Goal: Use online tool/utility: Utilize a website feature to perform a specific function

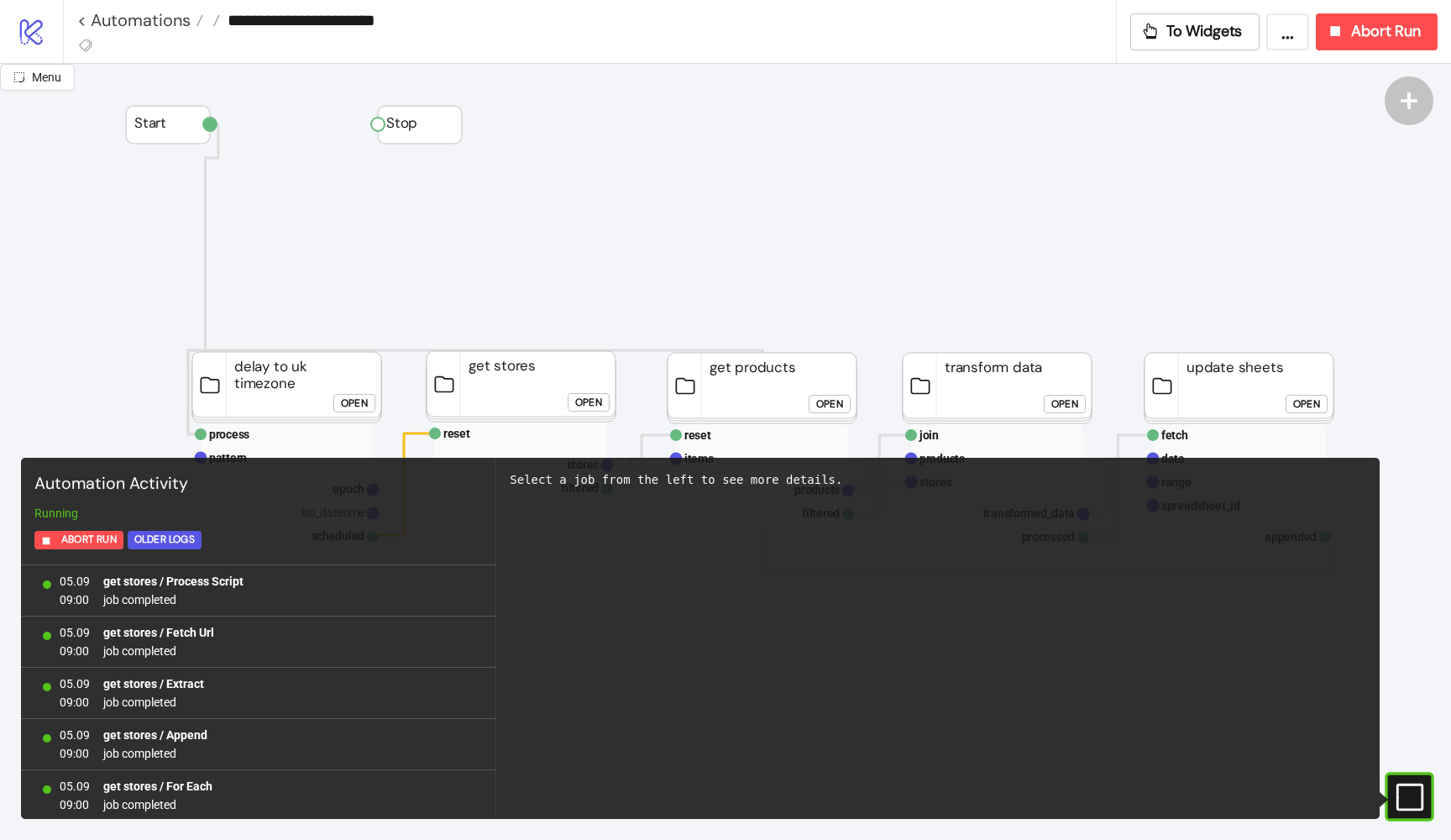
scroll to position [1487, 0]
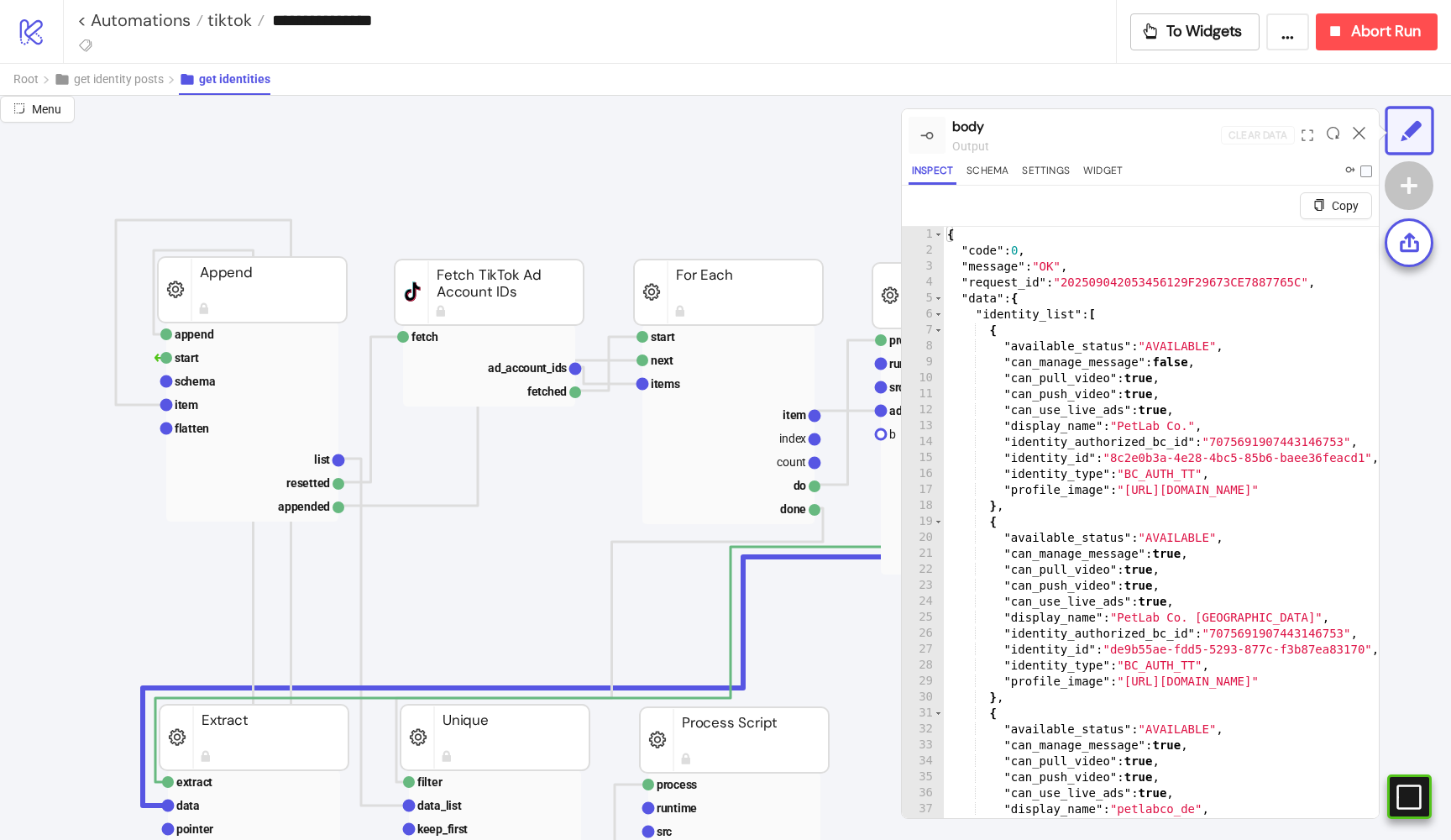
scroll to position [823, 233]
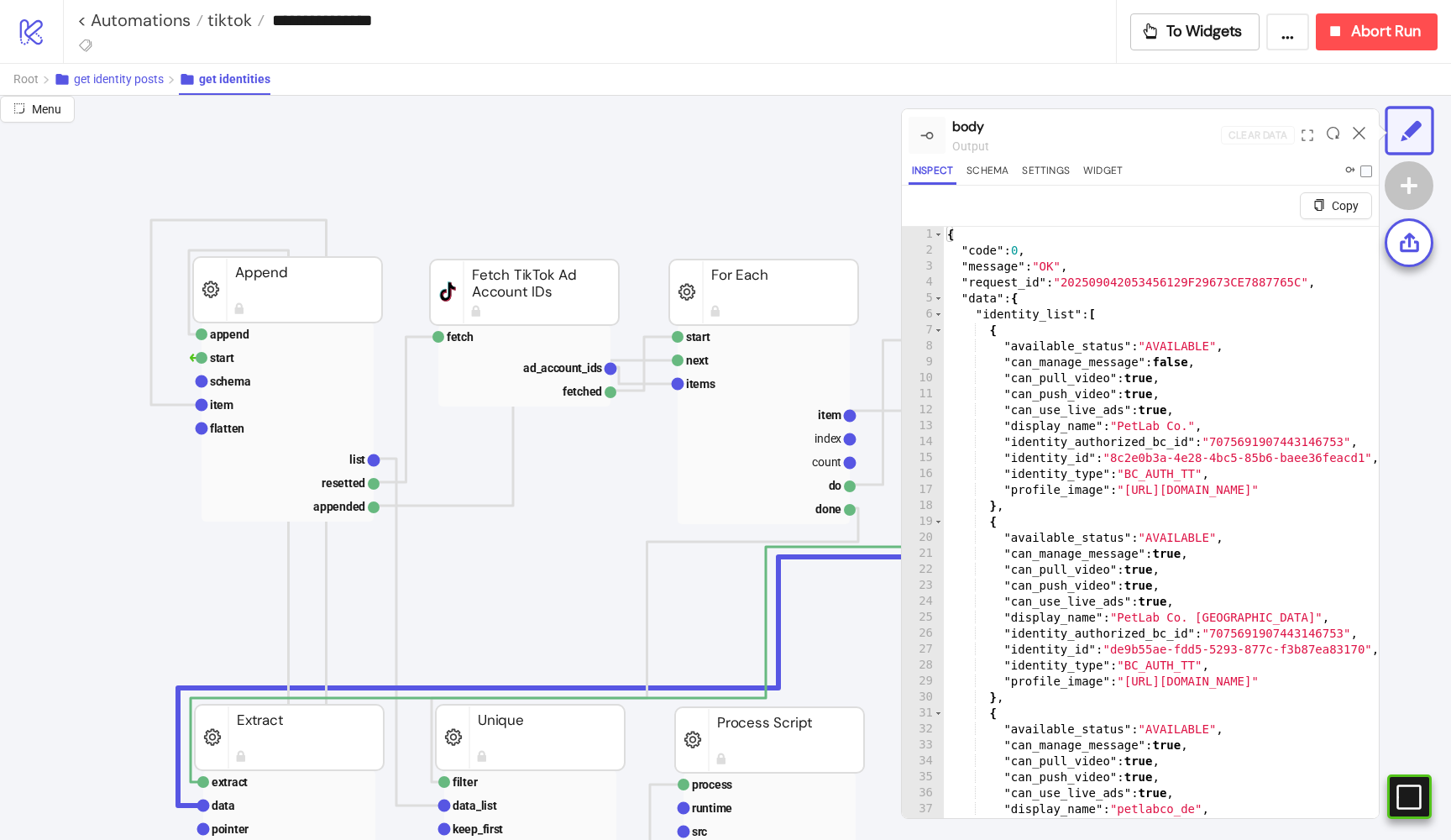
click at [135, 81] on span "get identity posts" at bounding box center [119, 79] width 90 height 13
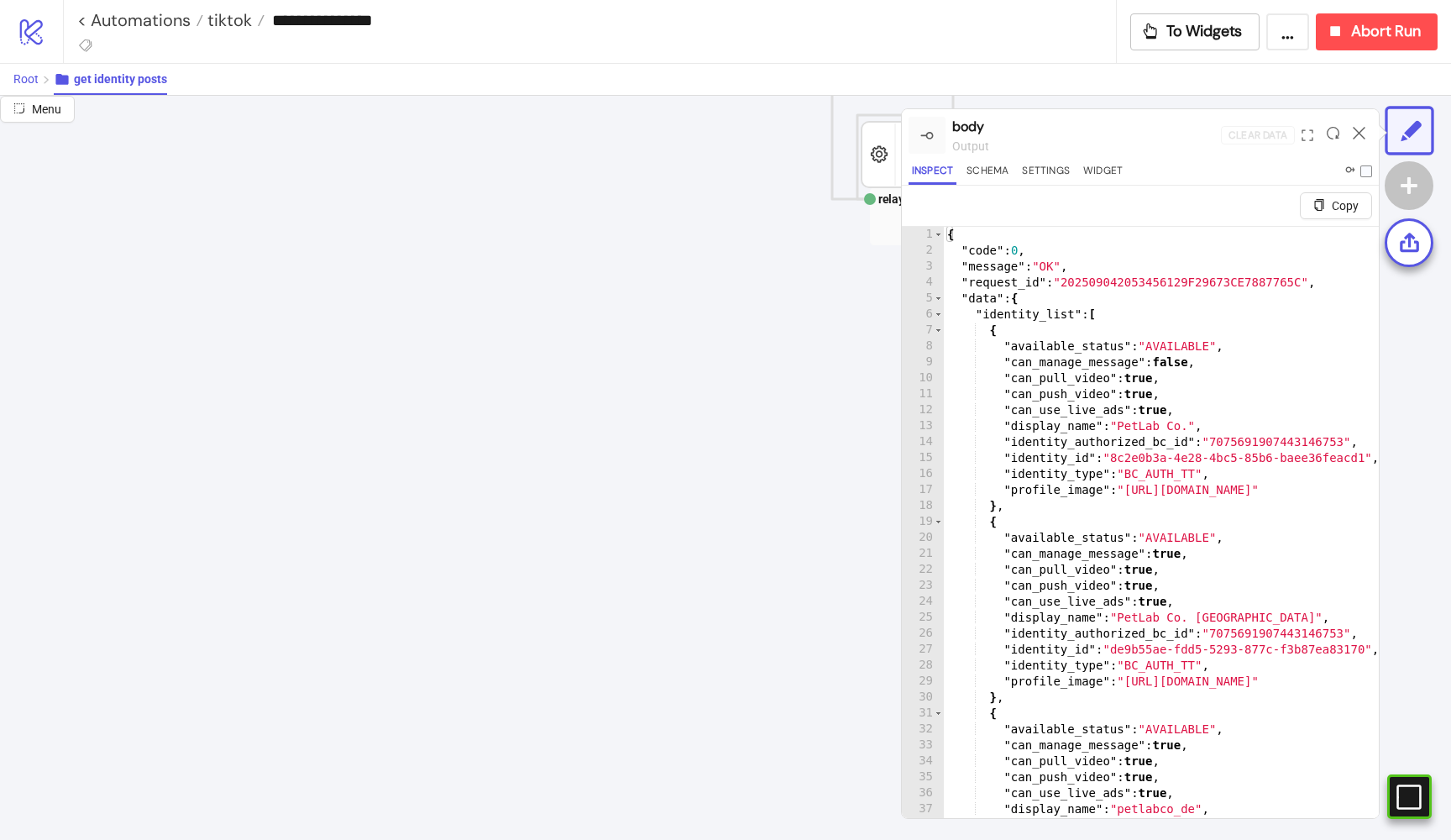
click at [35, 82] on span "Root" at bounding box center [26, 79] width 25 height 13
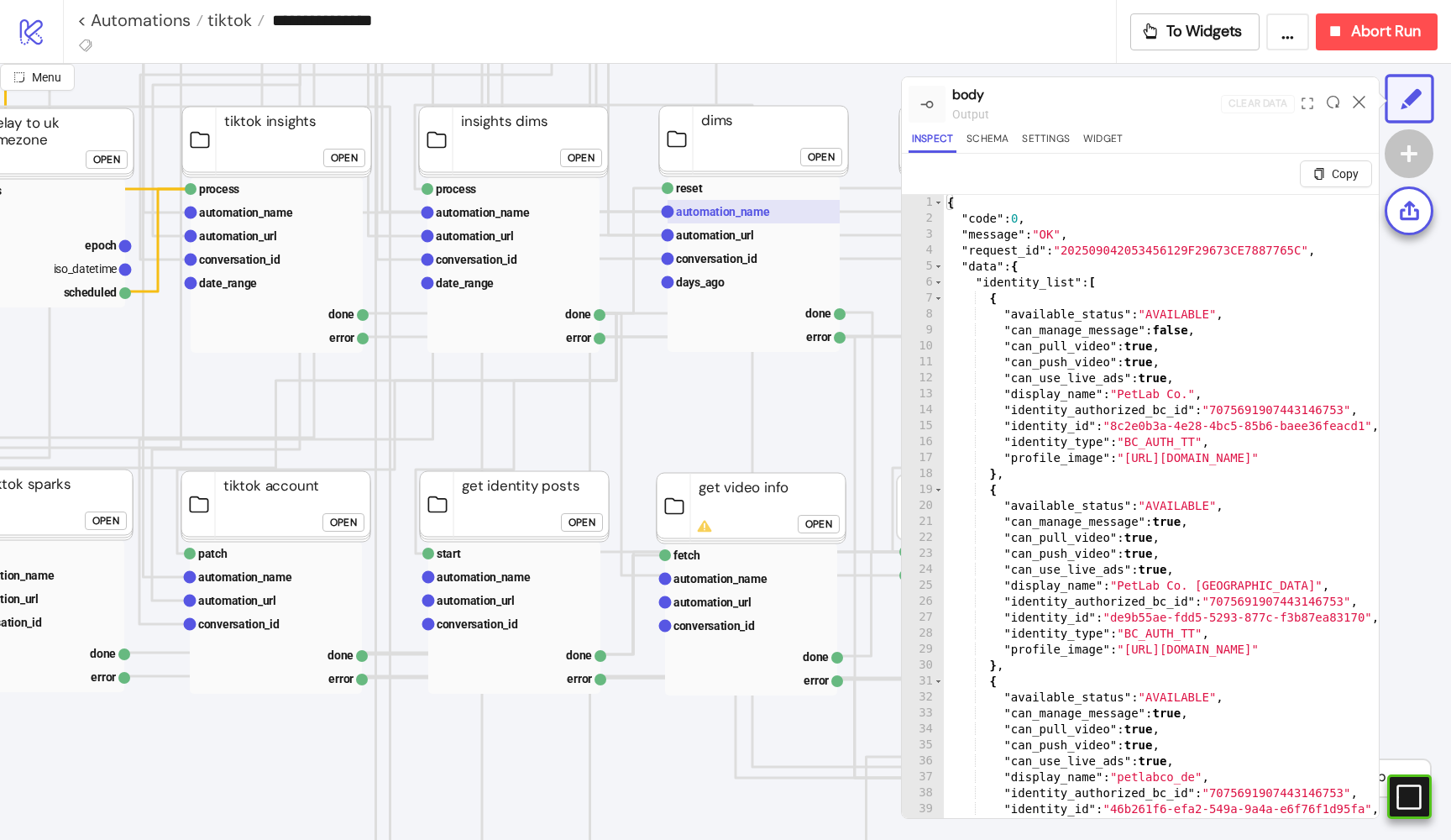
scroll to position [399, 359]
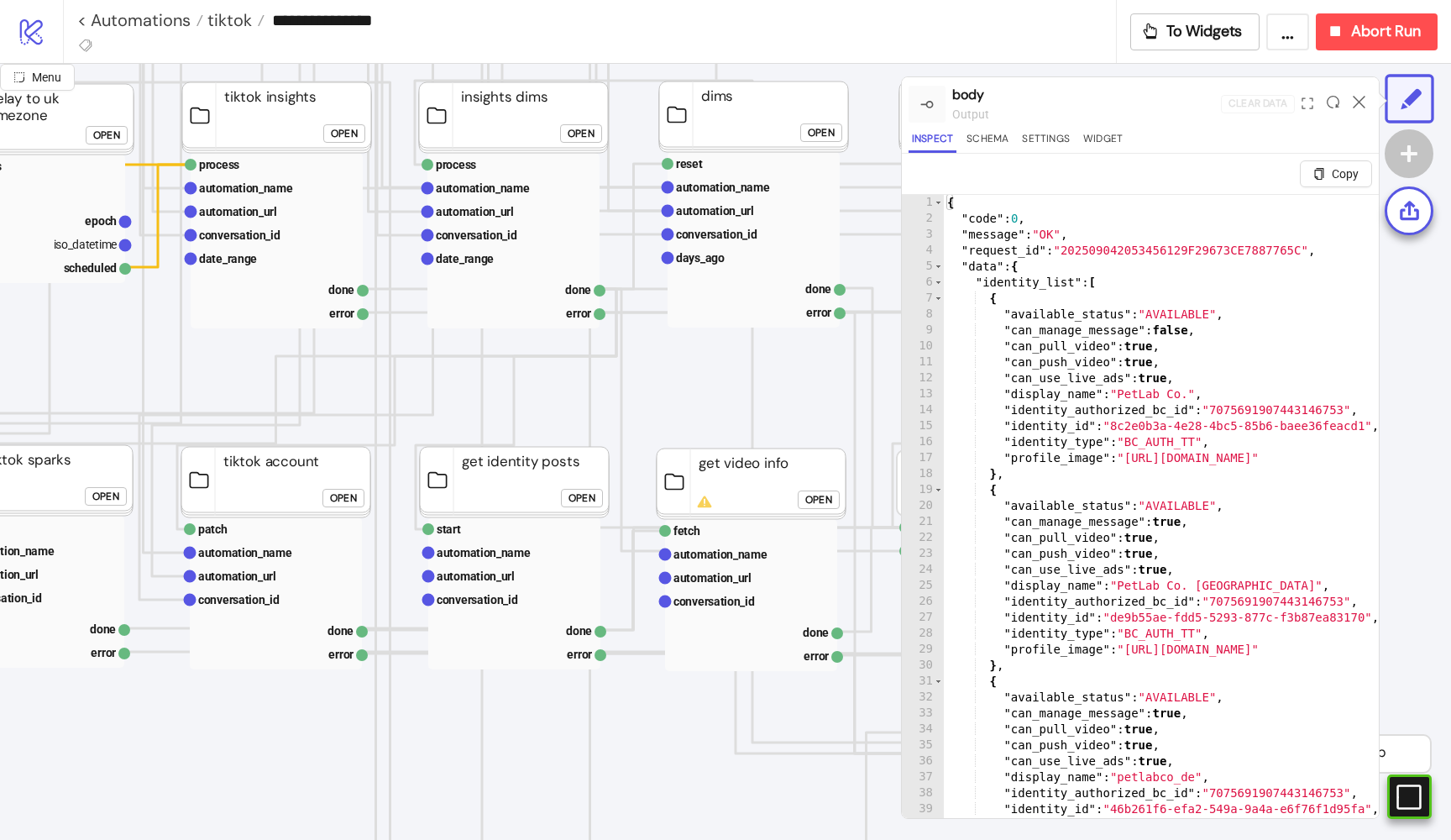
click at [577, 500] on div "Open" at bounding box center [582, 498] width 27 height 19
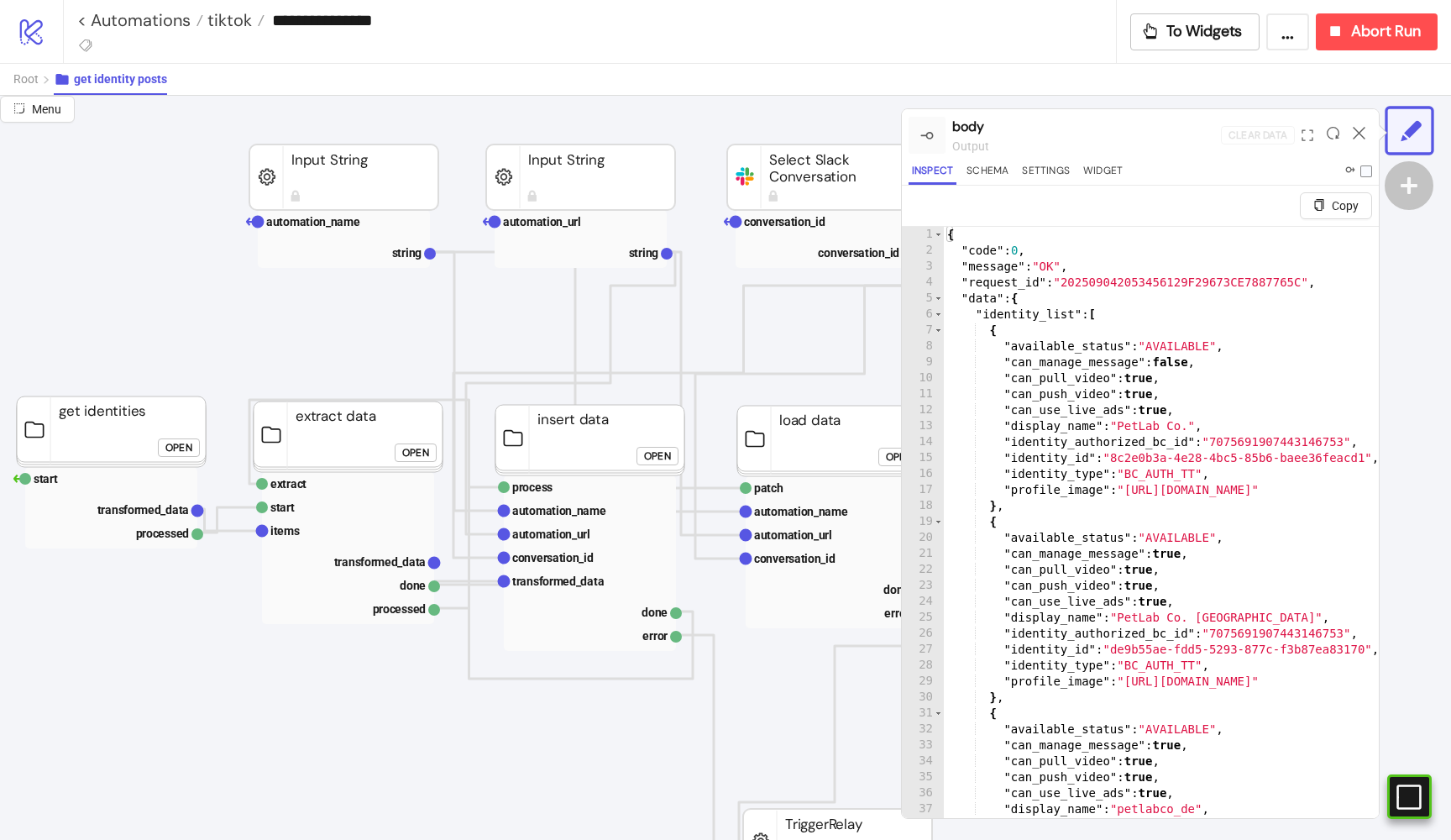
scroll to position [111, 352]
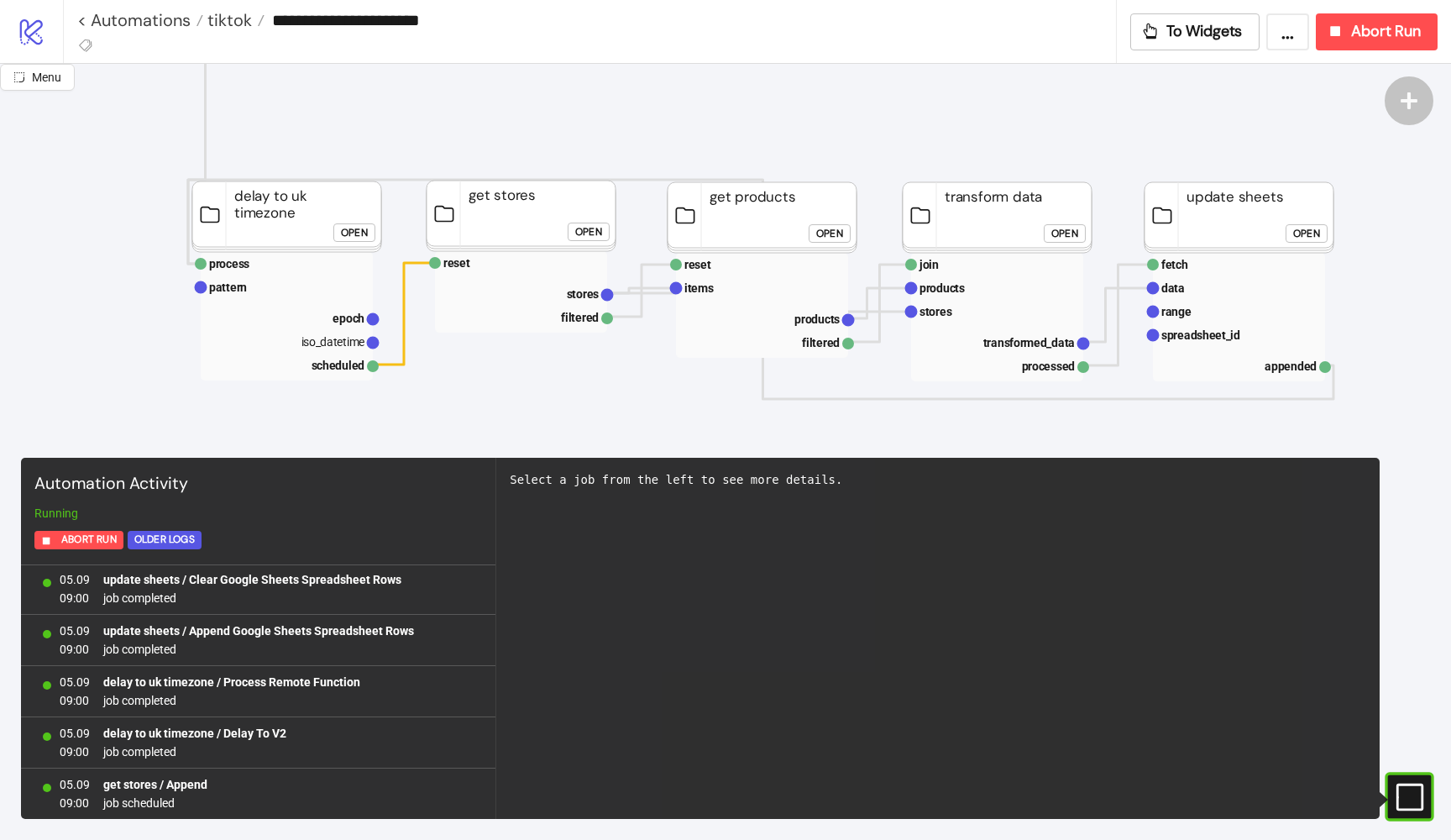
scroll to position [195, 0]
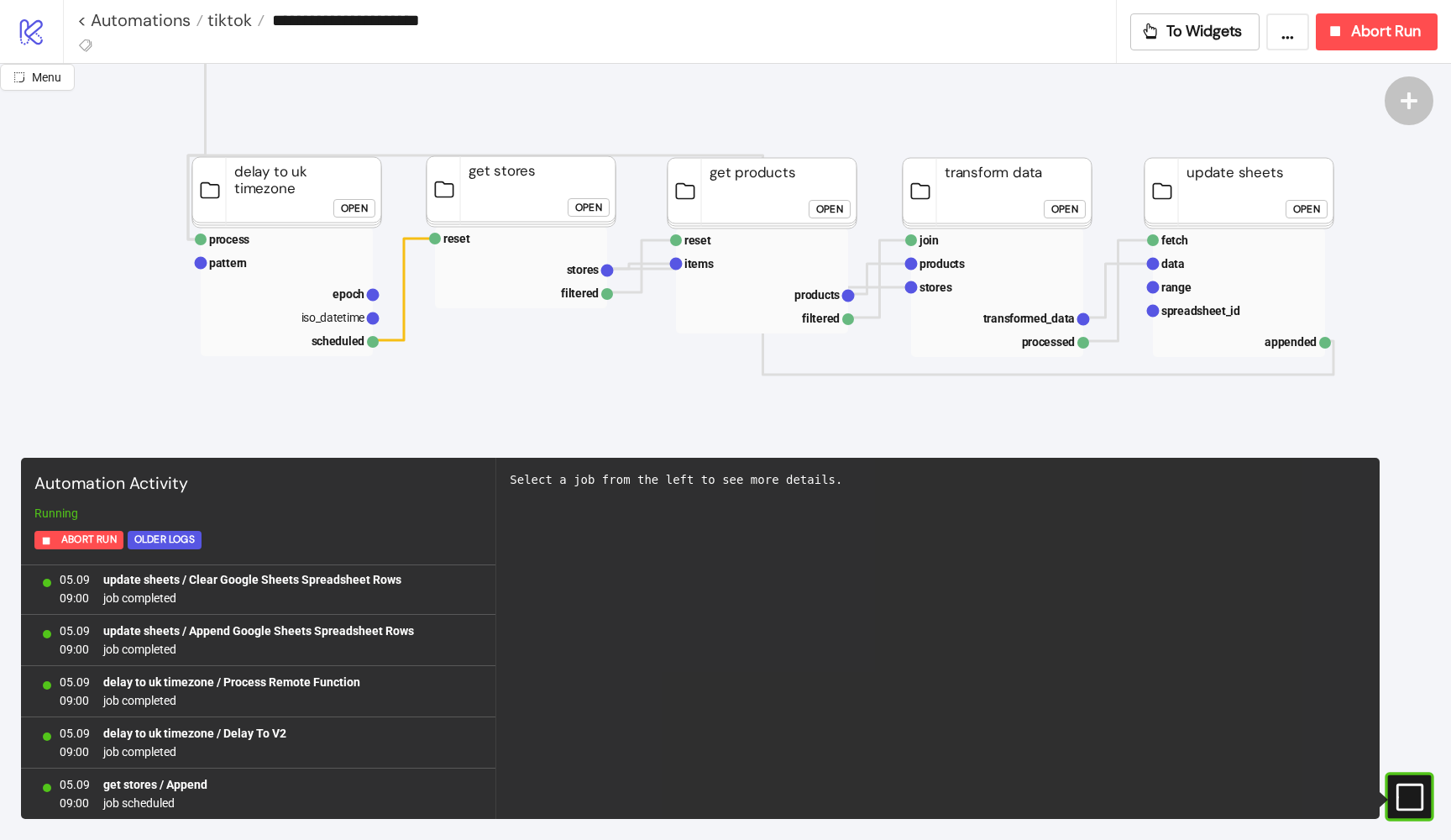
click at [601, 204] on div "Open" at bounding box center [589, 207] width 27 height 19
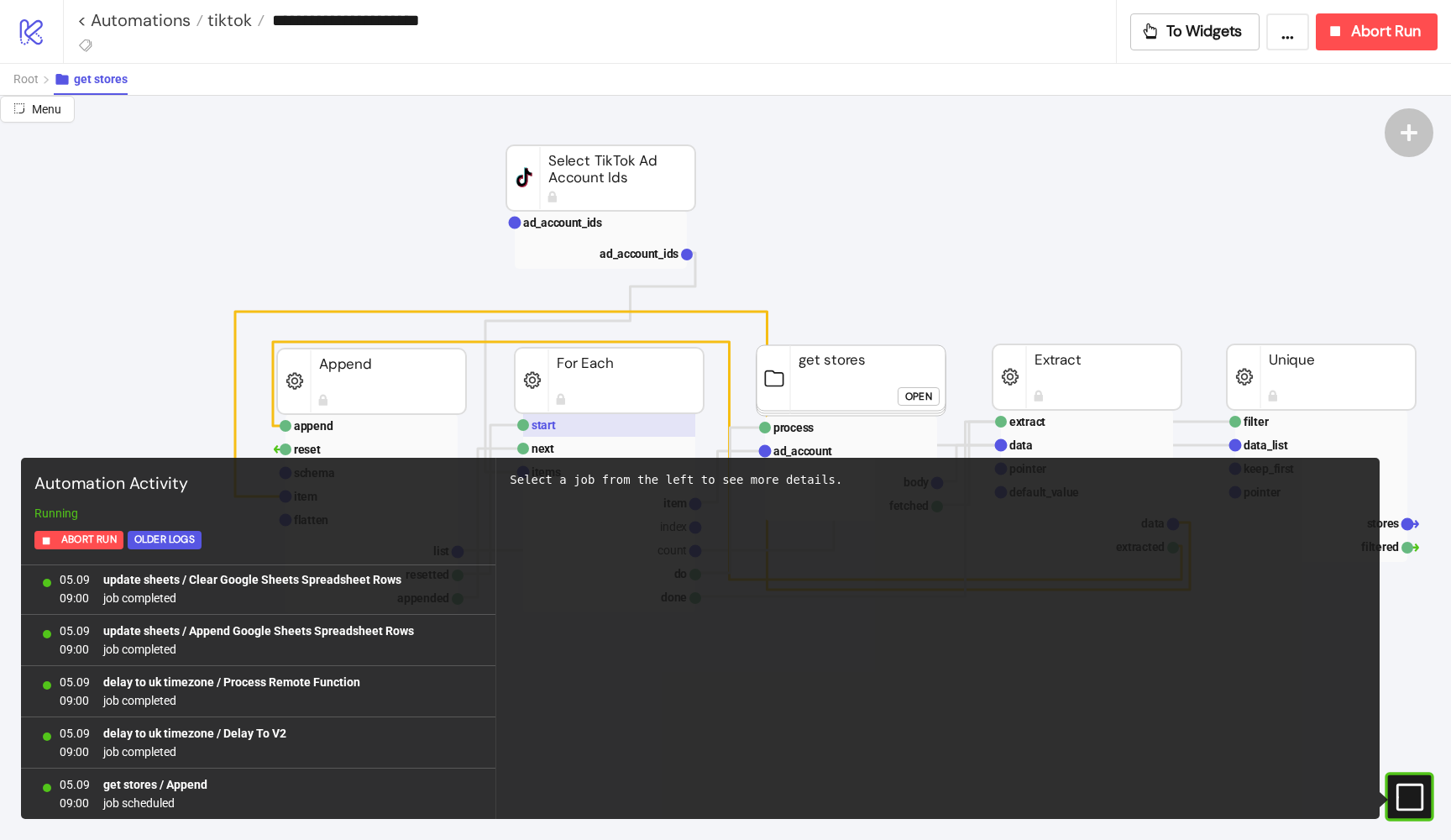
scroll to position [251, 0]
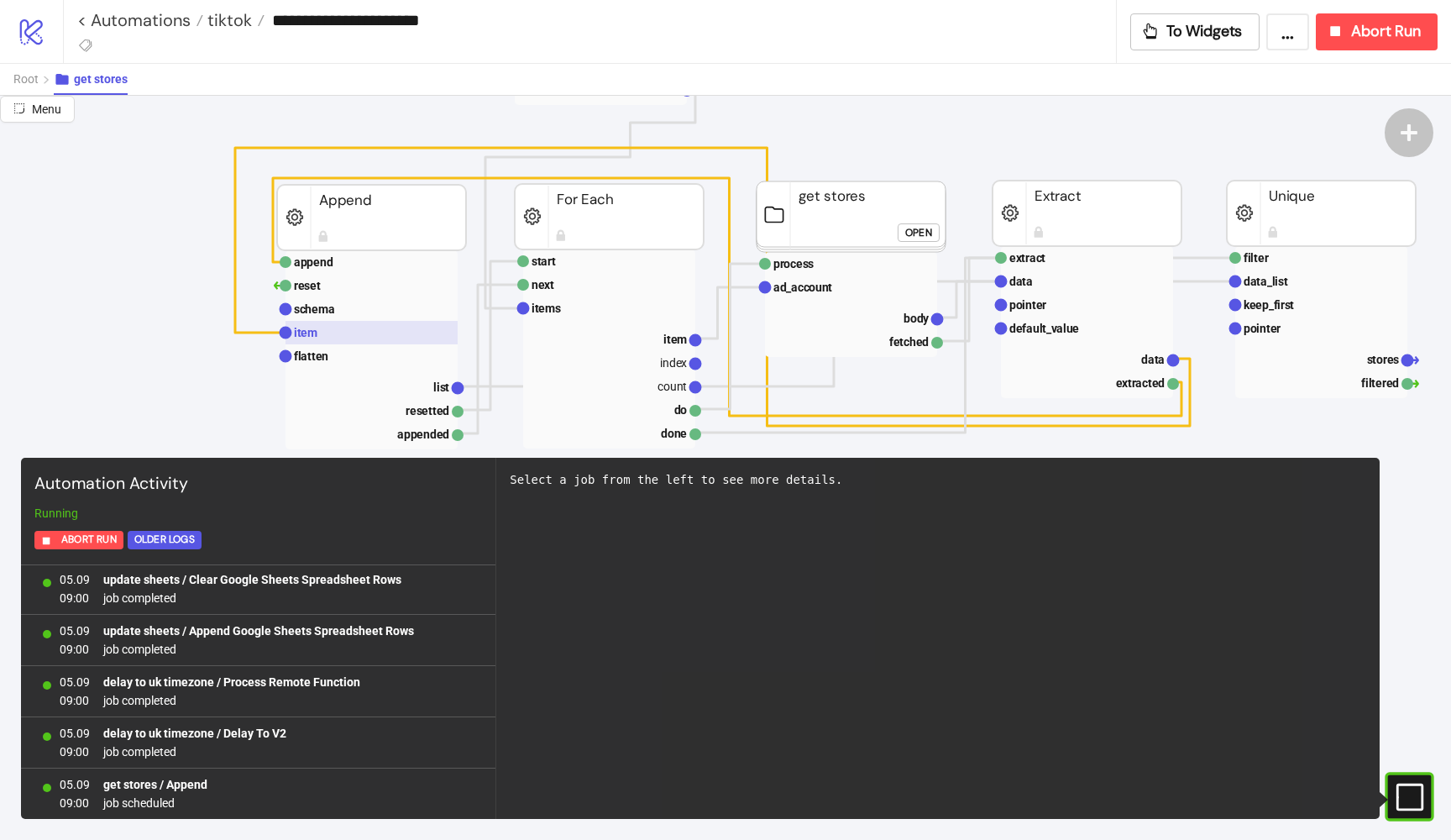
click at [366, 330] on rect at bounding box center [372, 333] width 172 height 24
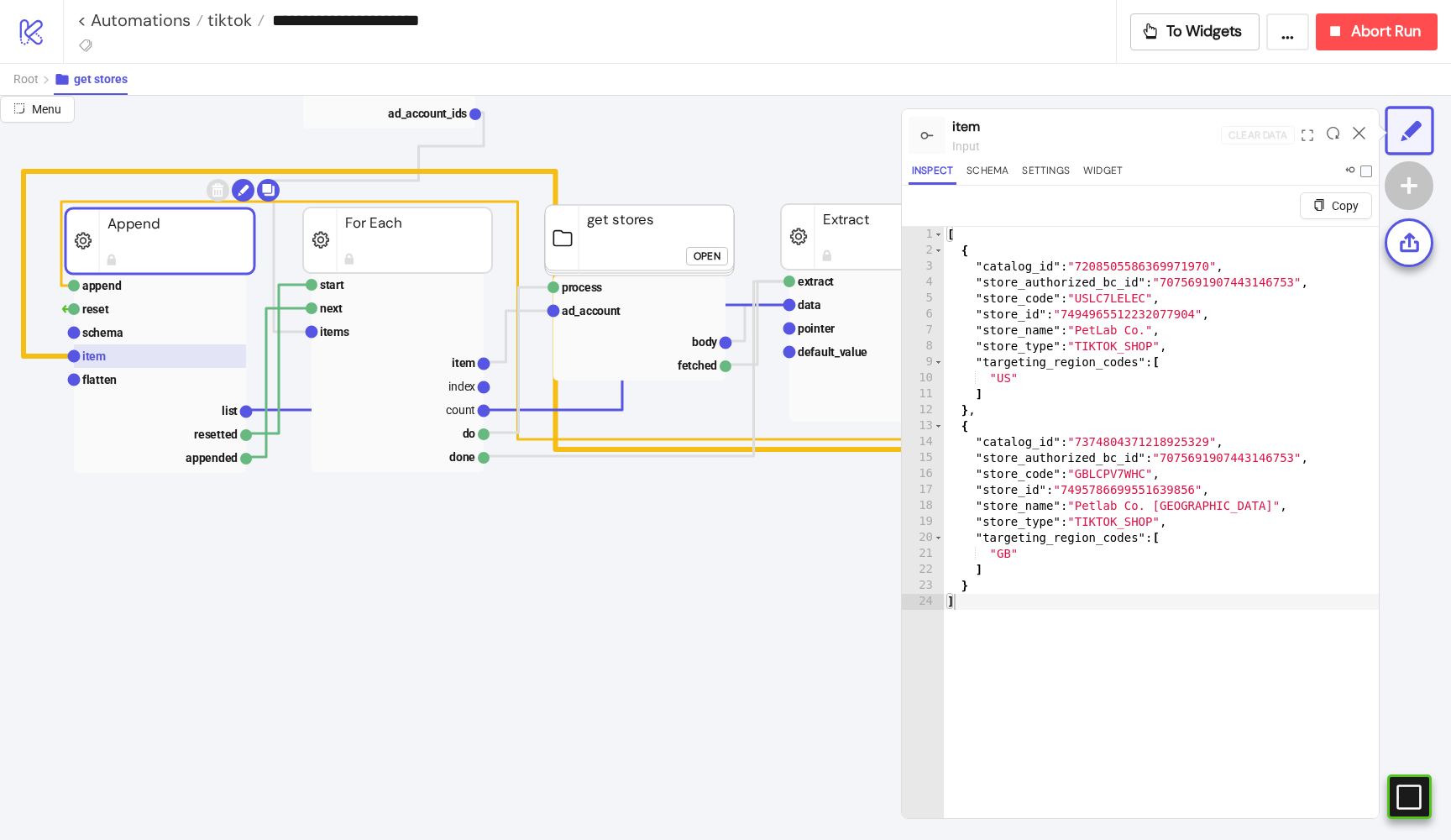
scroll to position [227, 261]
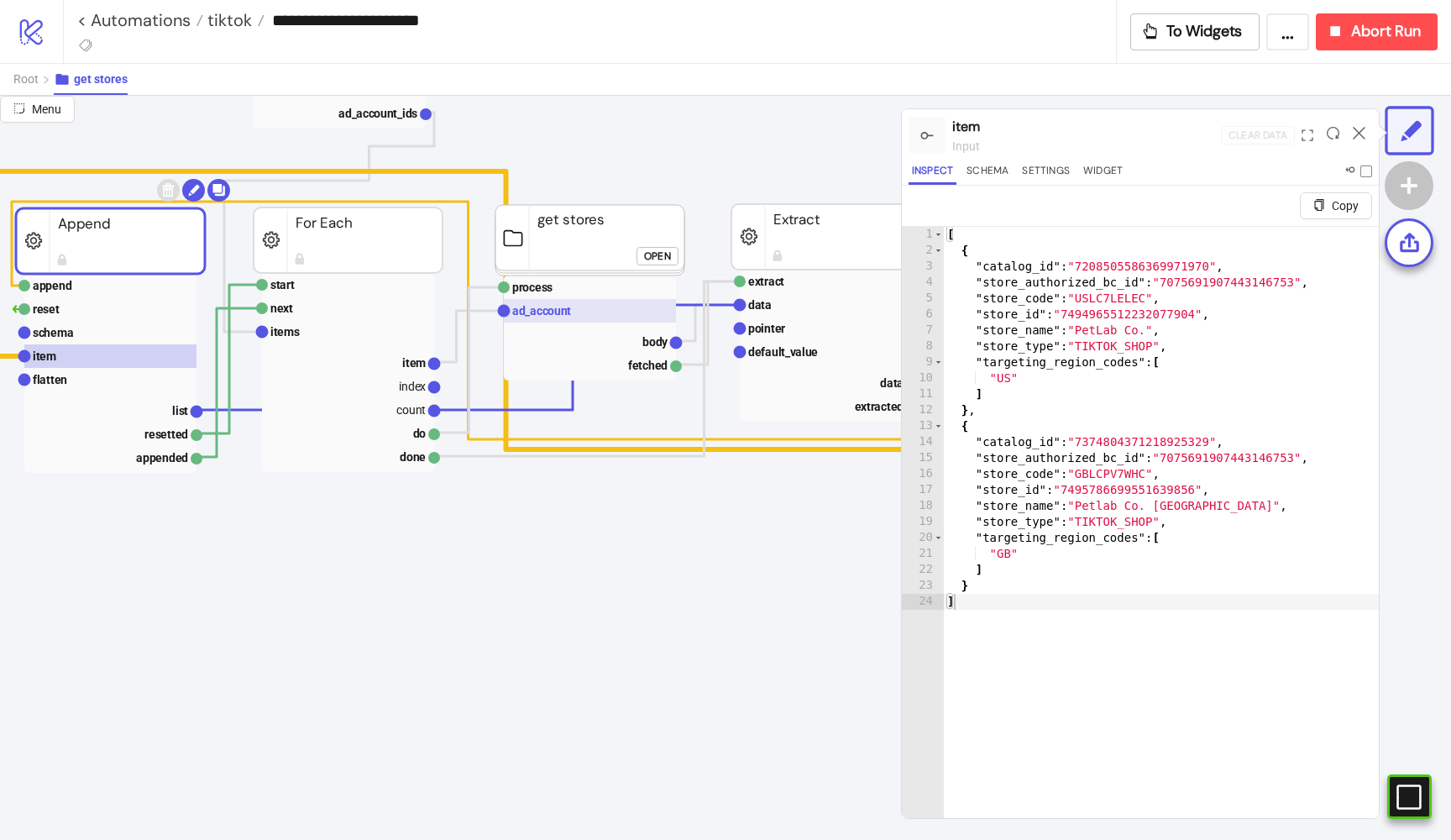
click at [548, 310] on text "ad_account" at bounding box center [541, 311] width 58 height 13
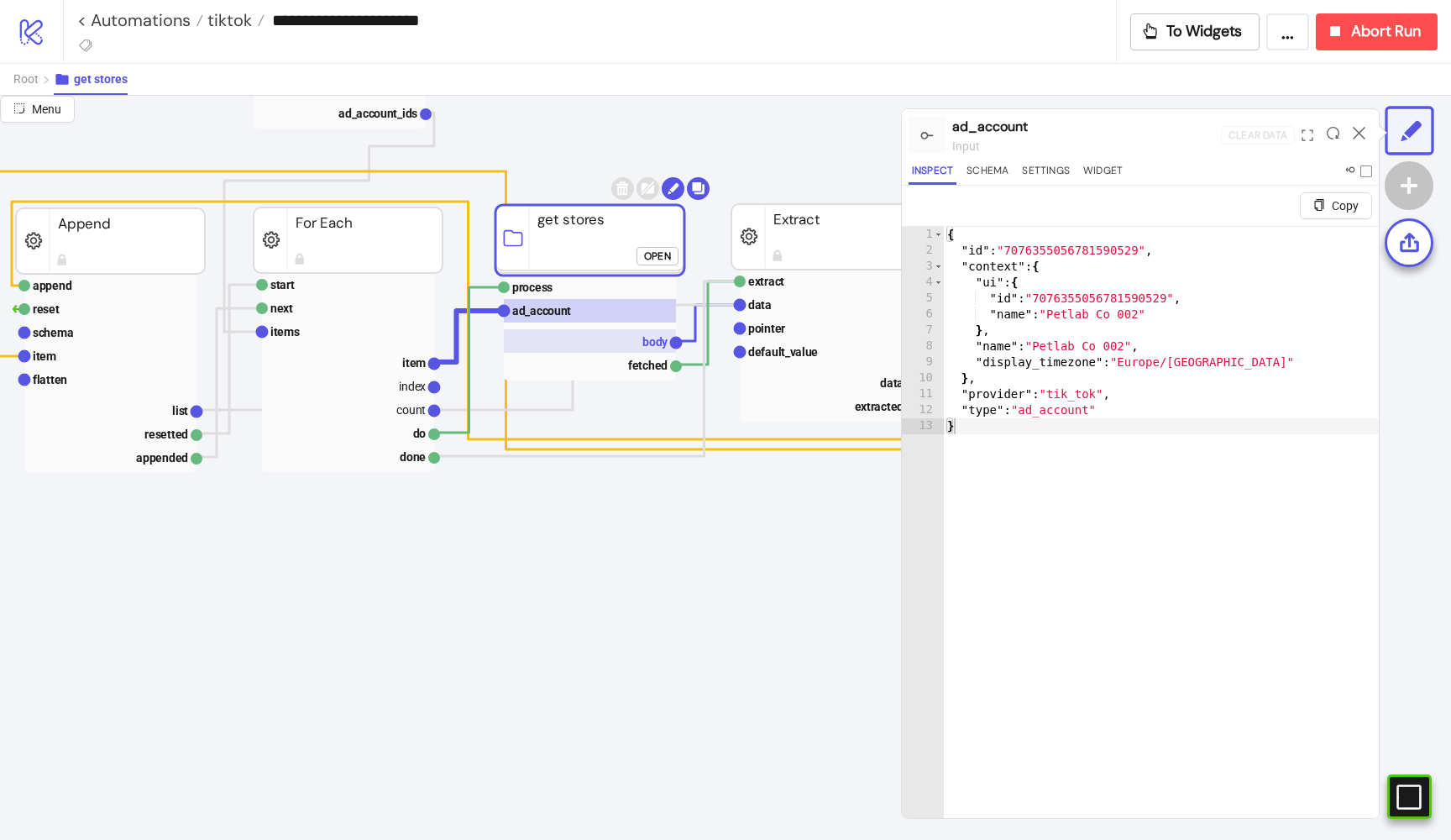
click at [619, 340] on rect at bounding box center [590, 340] width 172 height 24
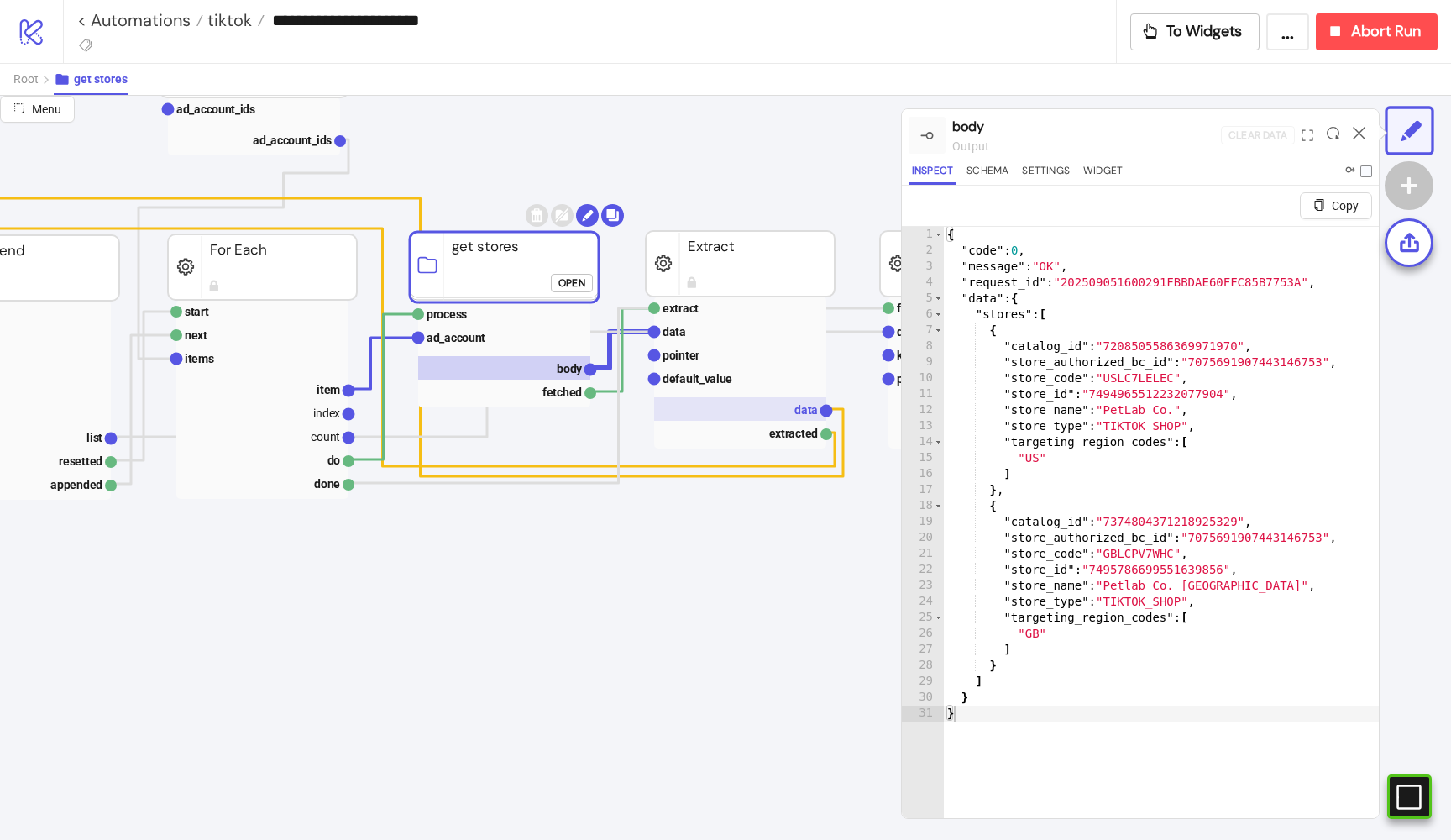
scroll to position [200, 350]
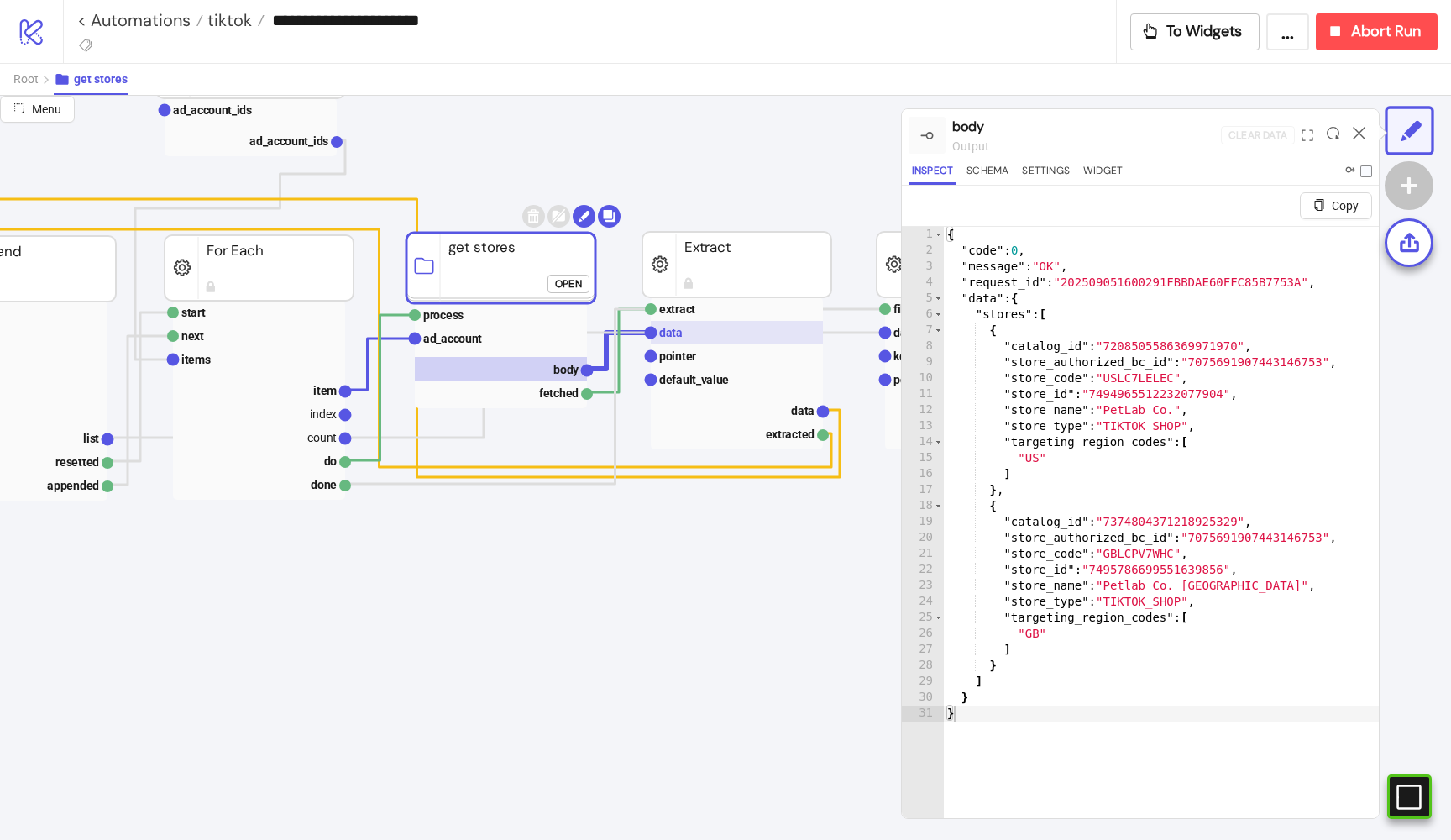
click at [745, 334] on rect at bounding box center [737, 333] width 172 height 24
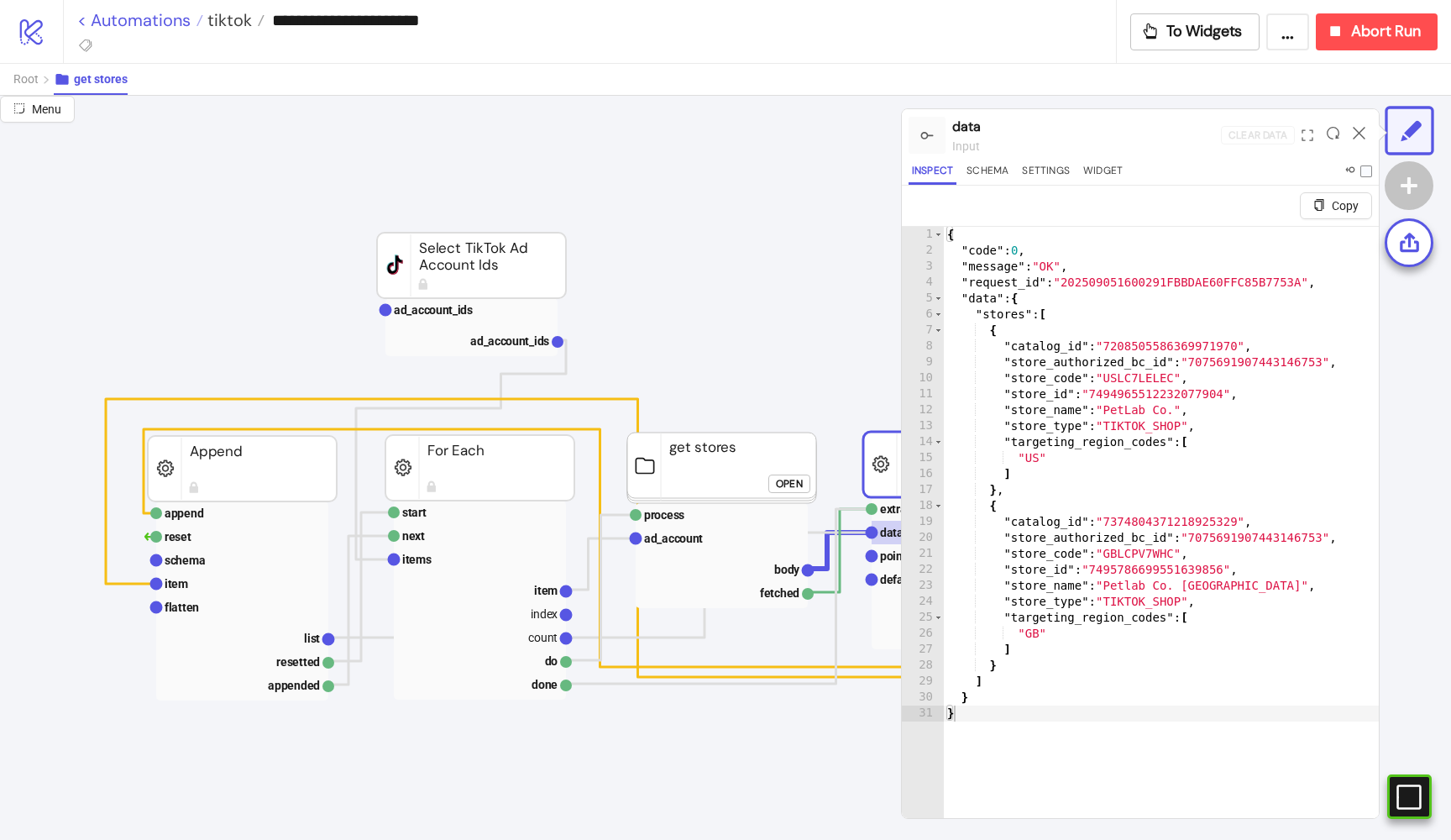
scroll to position [0, 129]
click at [242, 20] on span "tiktok" at bounding box center [227, 20] width 49 height 22
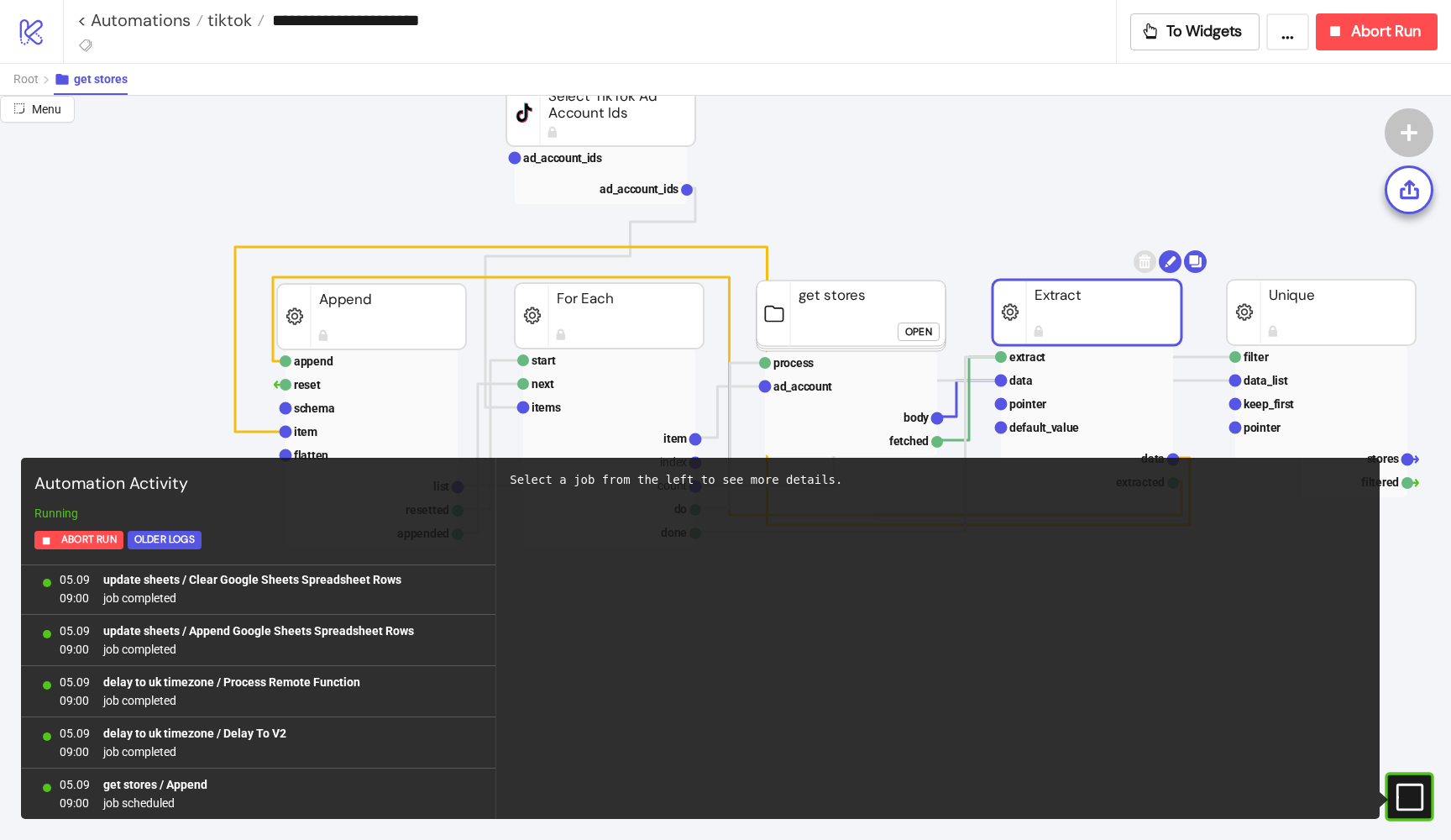
scroll to position [170, 0]
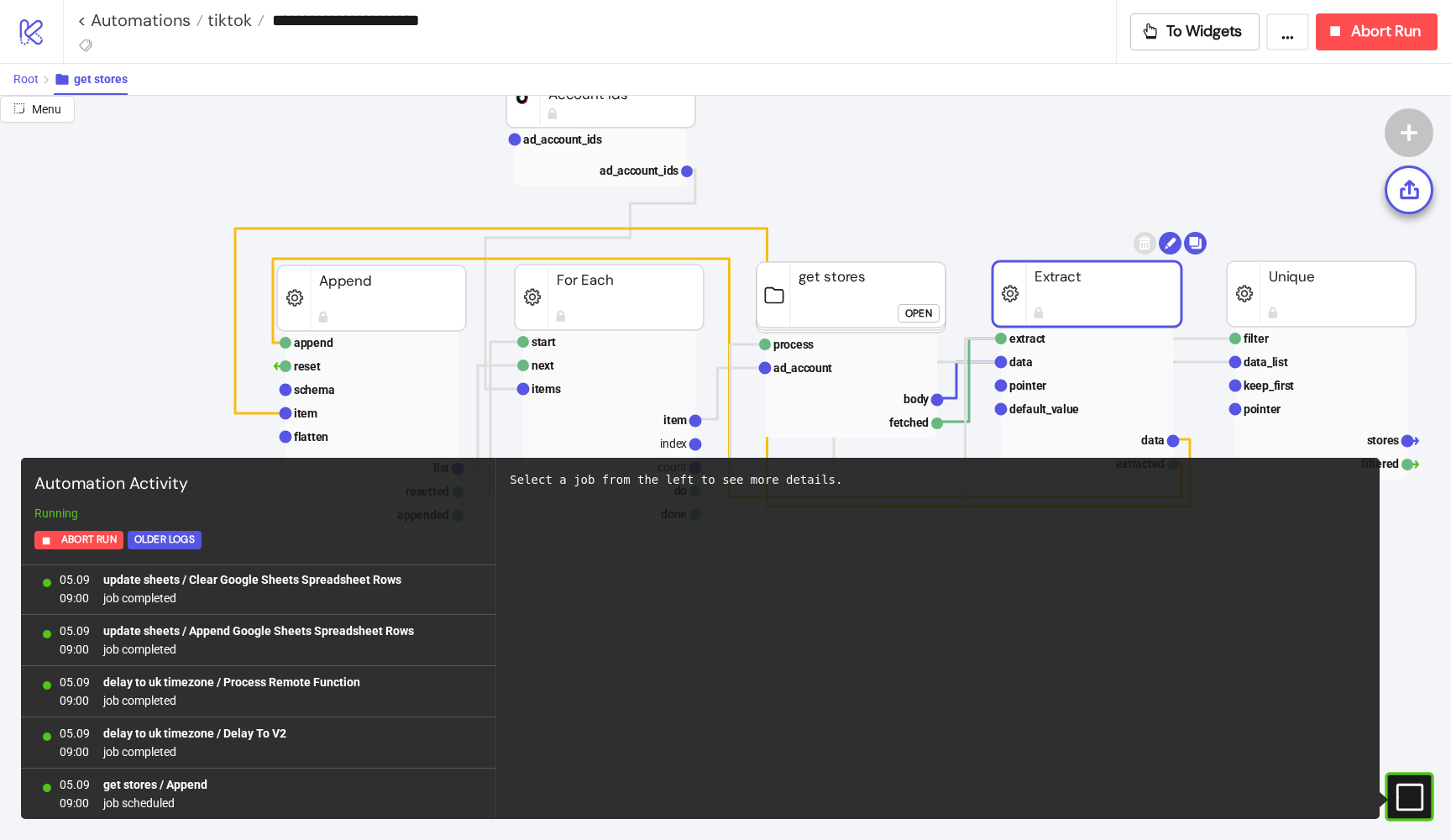
click at [24, 79] on span "Root" at bounding box center [26, 79] width 25 height 13
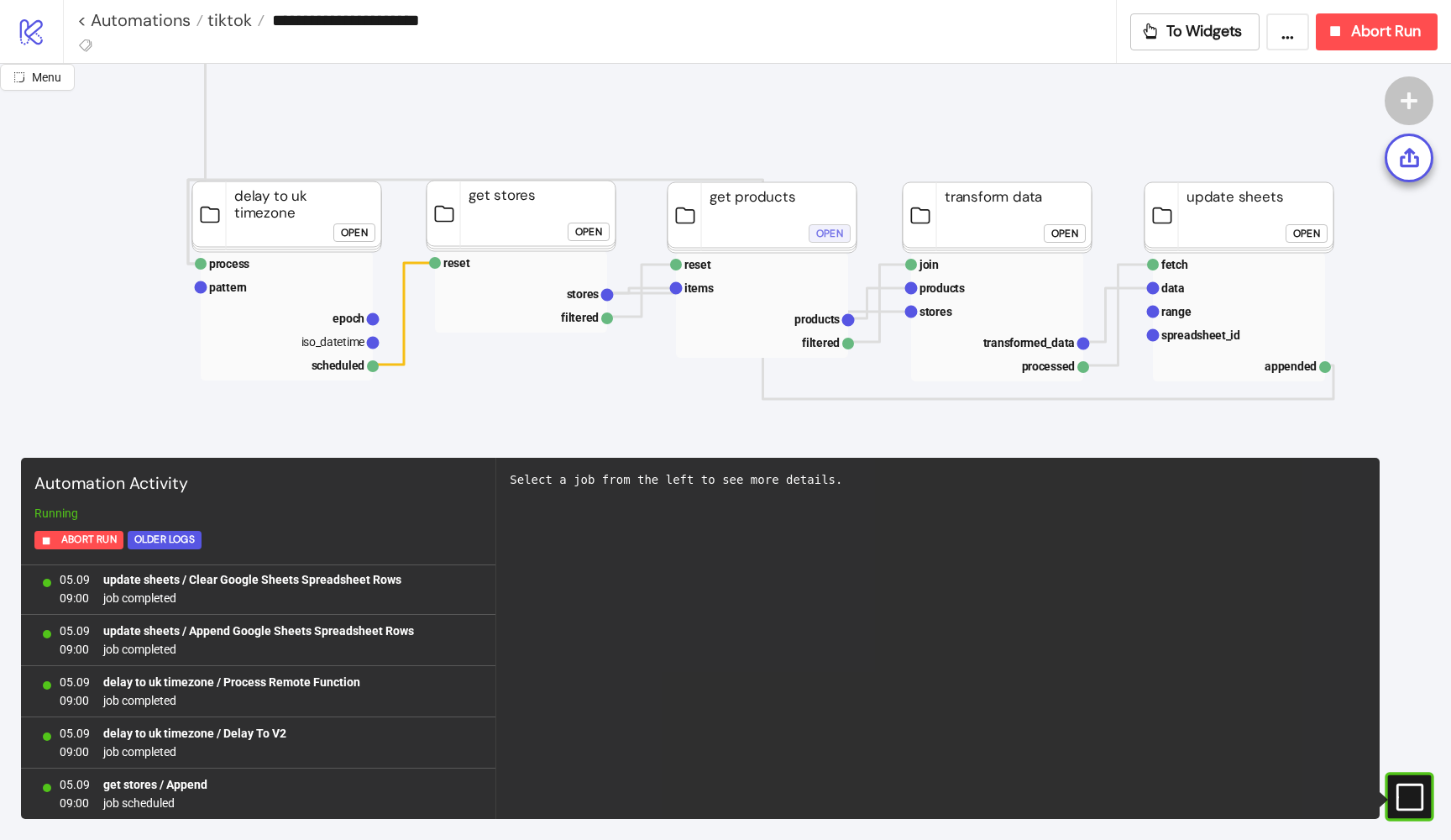
click at [827, 232] on div "Open" at bounding box center [830, 234] width 27 height 19
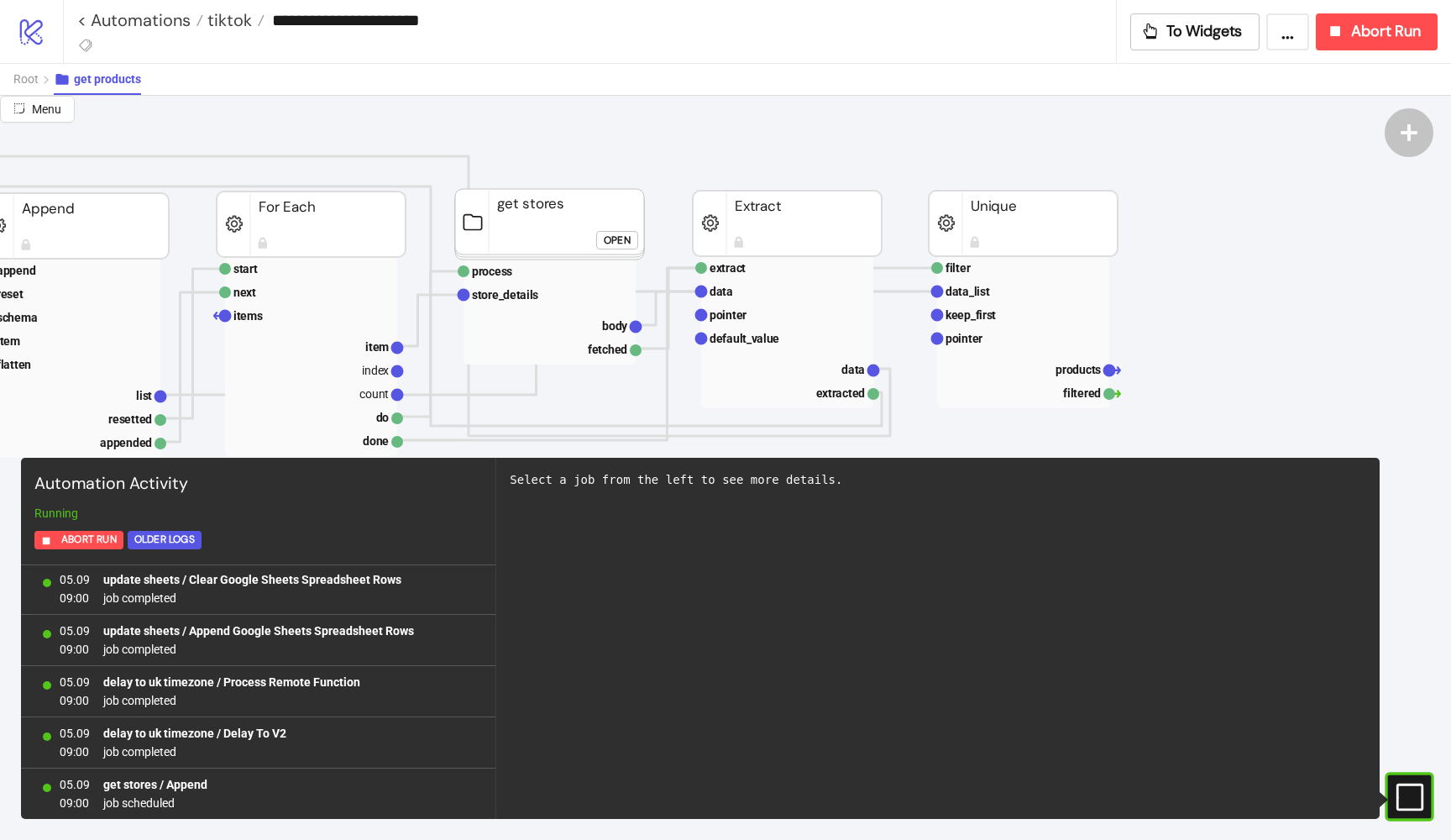
scroll to position [646, 308]
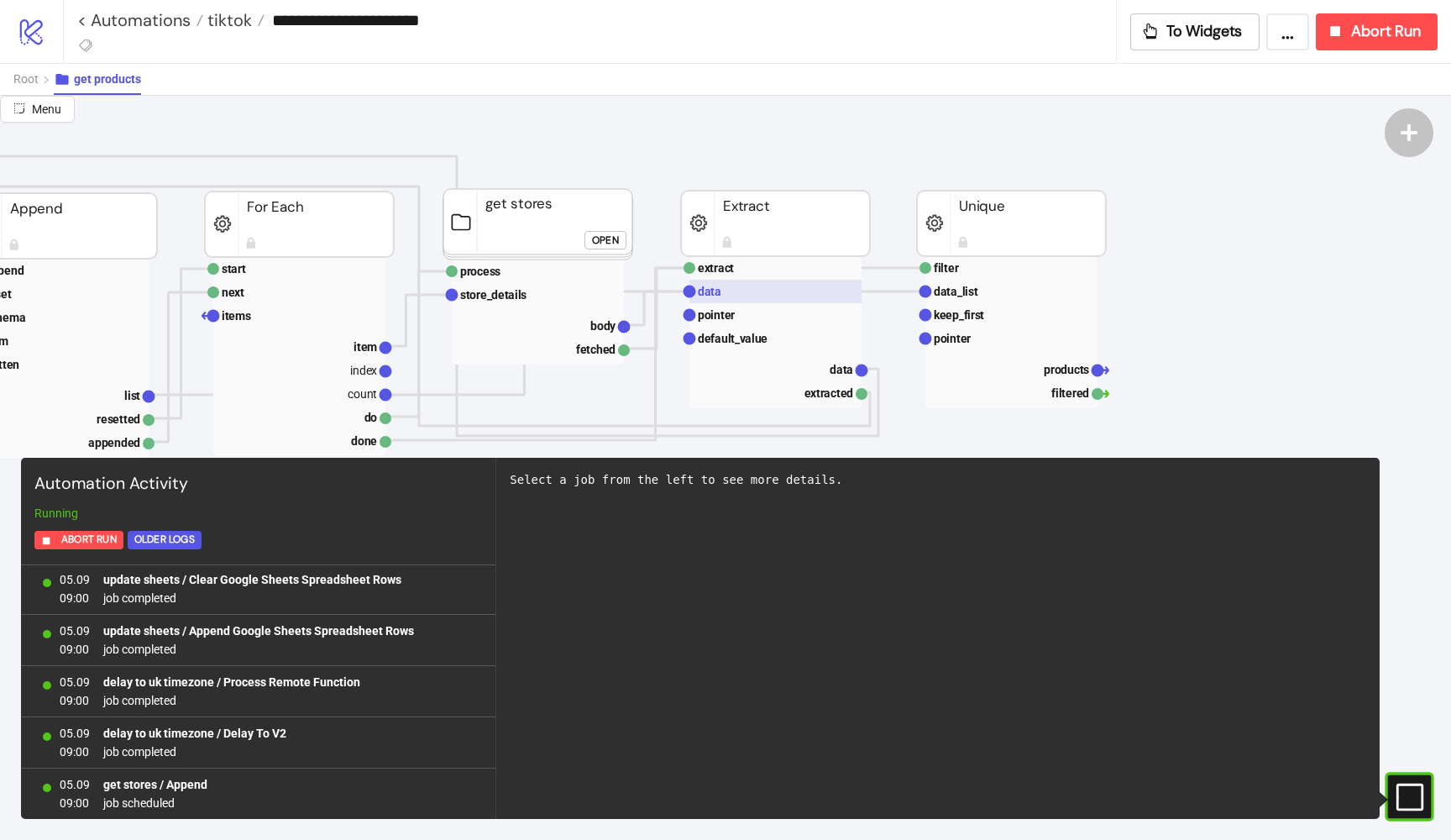
click at [771, 290] on rect at bounding box center [775, 291] width 172 height 24
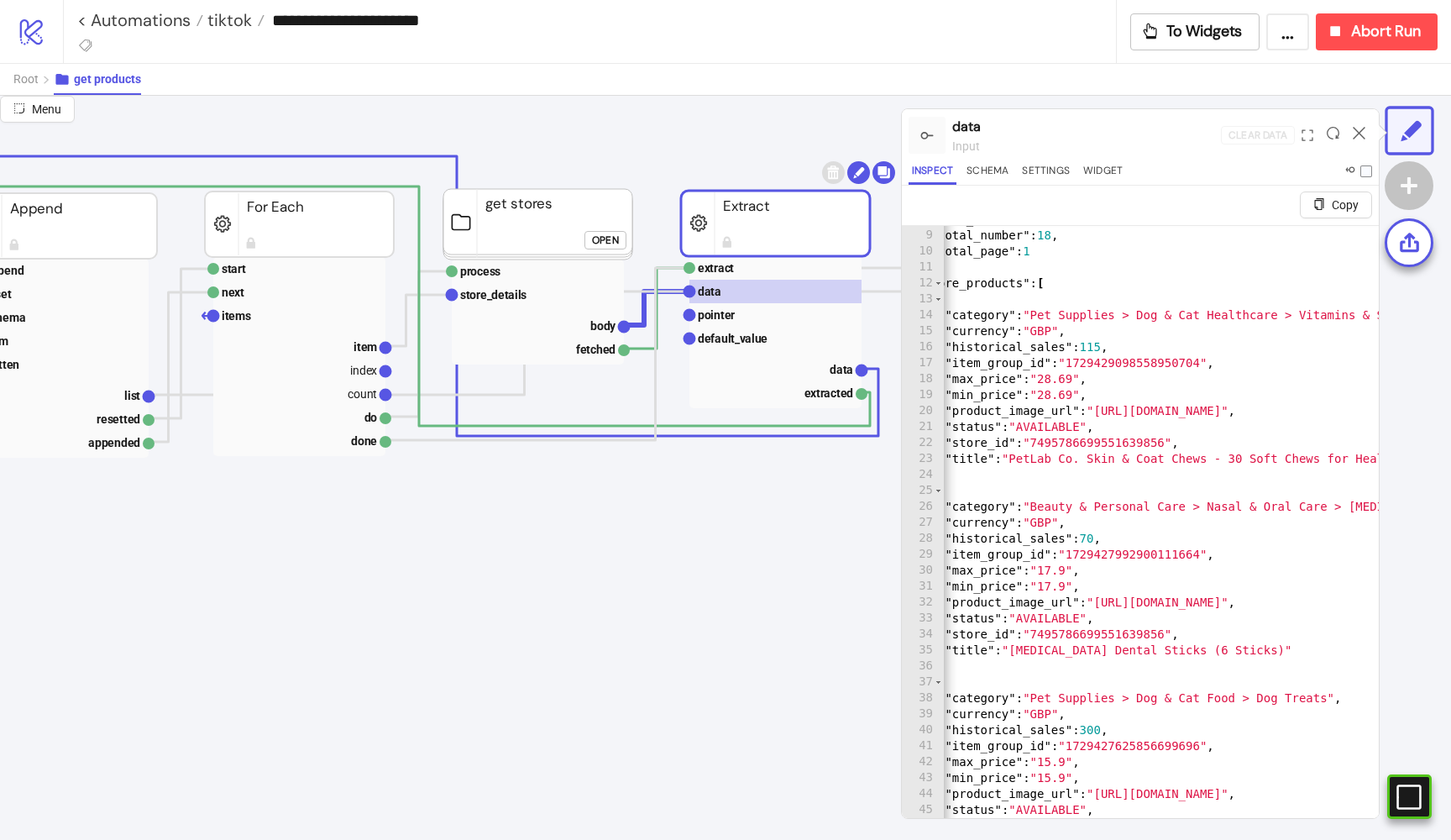
scroll to position [0, 0]
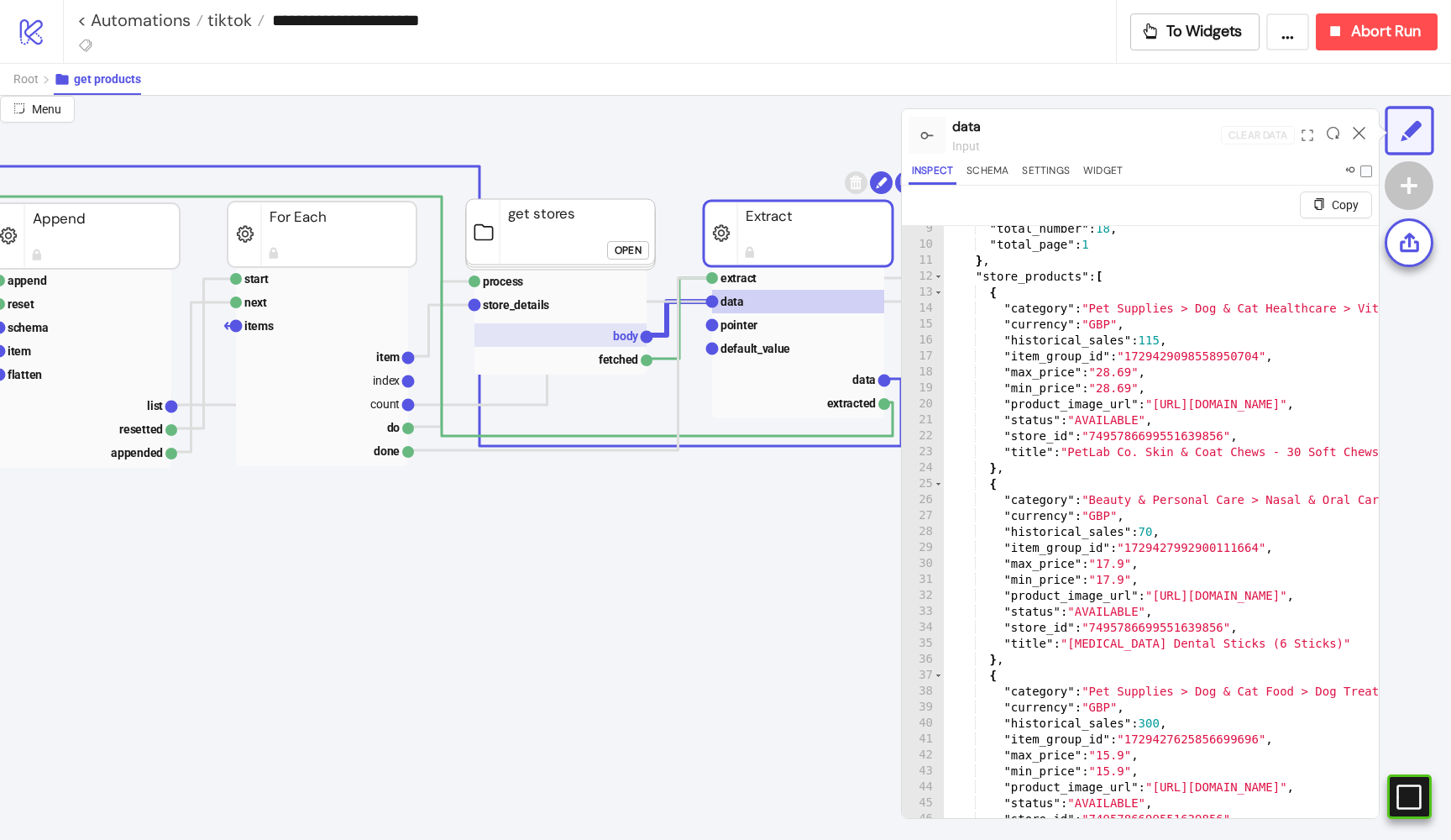
click at [629, 328] on rect at bounding box center [560, 334] width 172 height 24
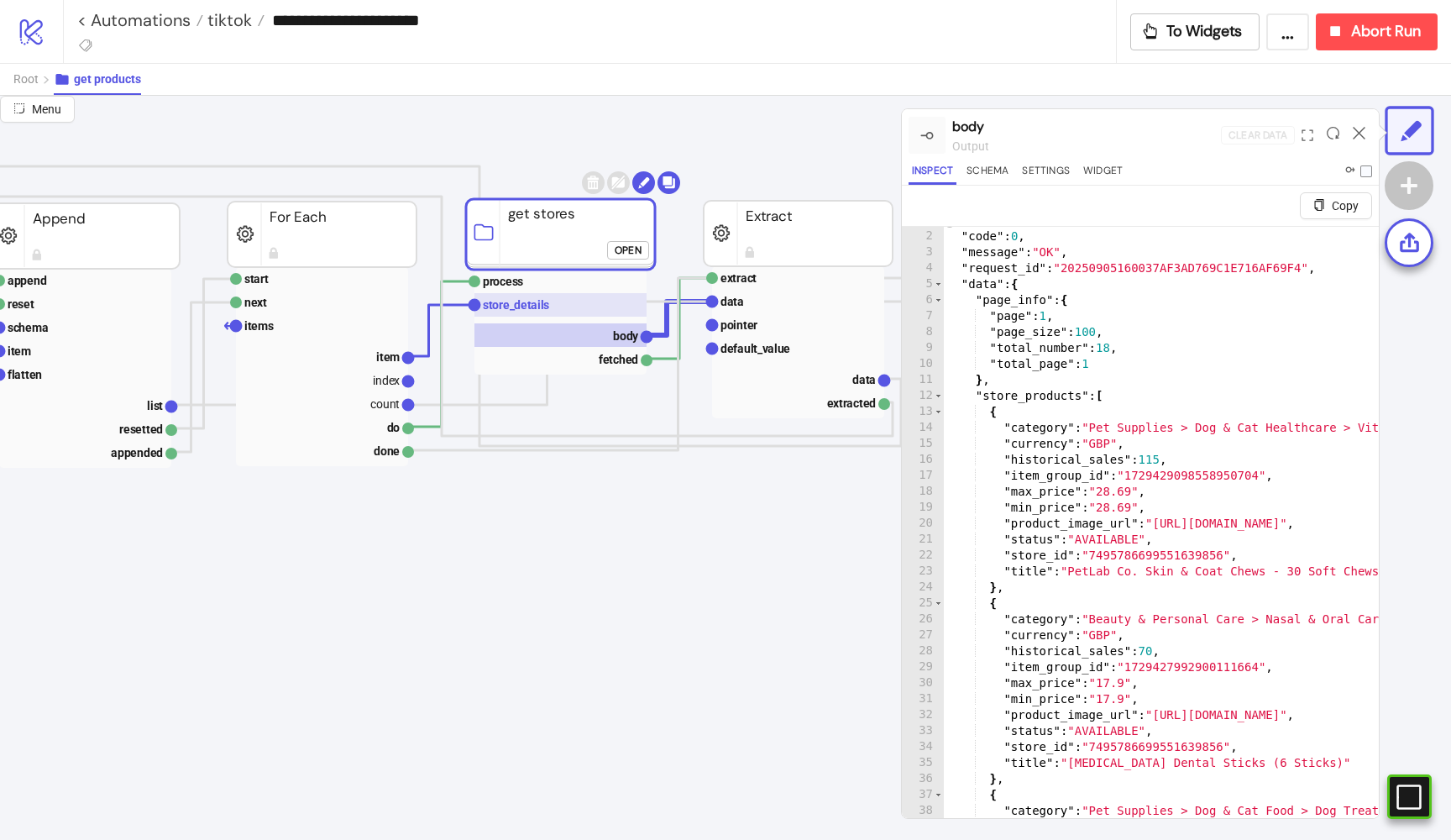
click at [579, 301] on rect at bounding box center [560, 305] width 172 height 24
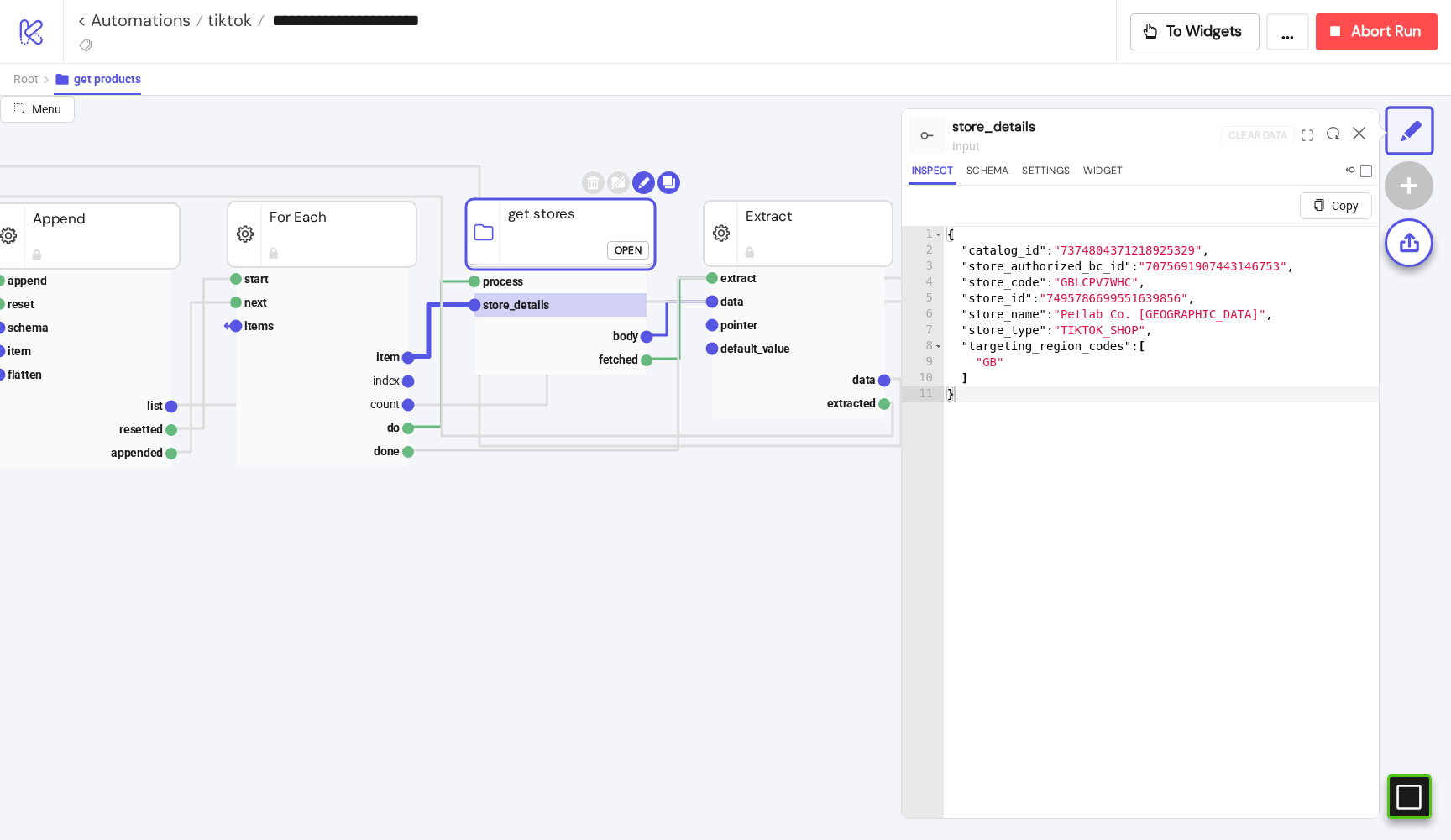
click div "Open"
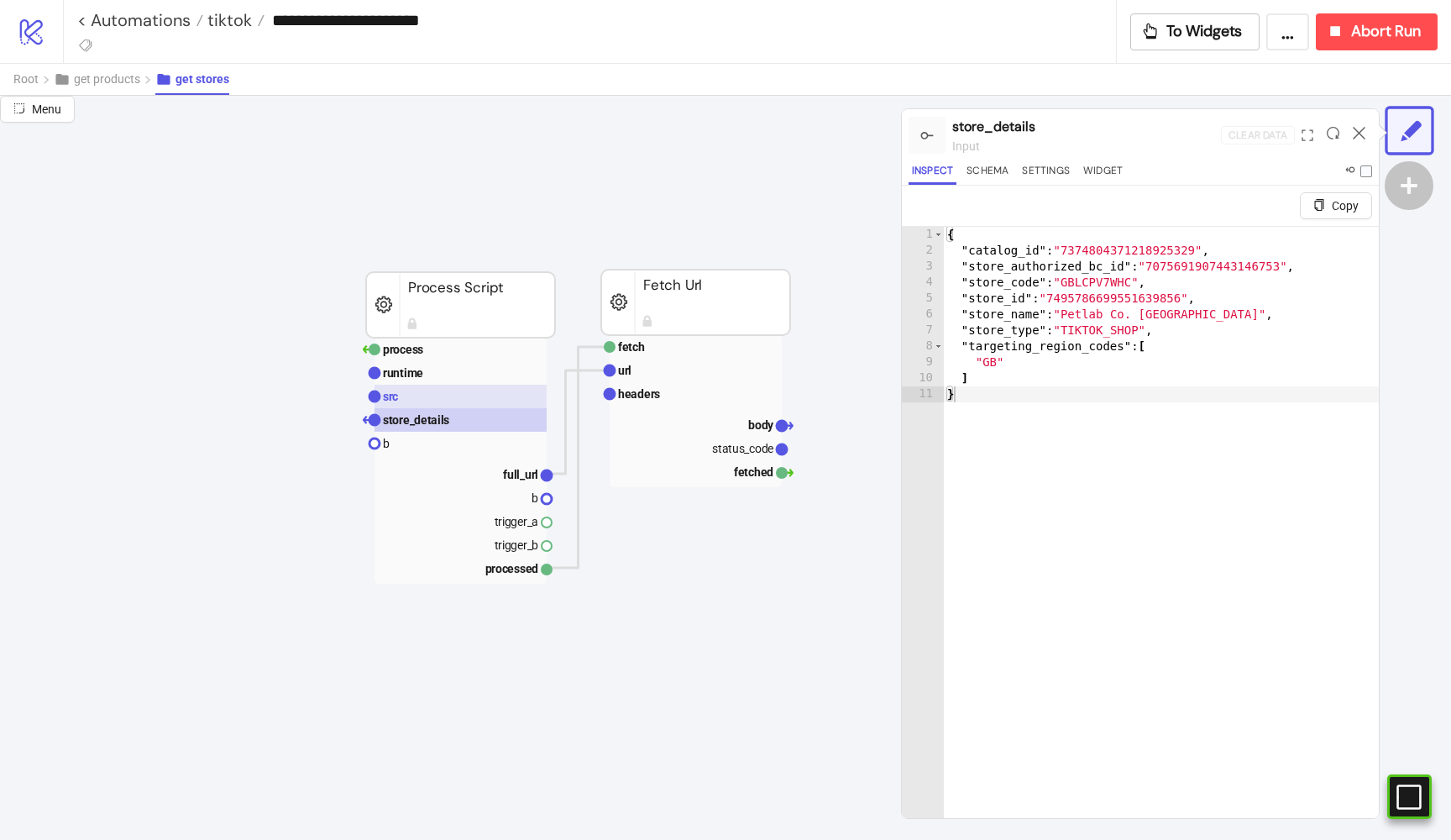
click at [457, 388] on rect at bounding box center [461, 396] width 172 height 24
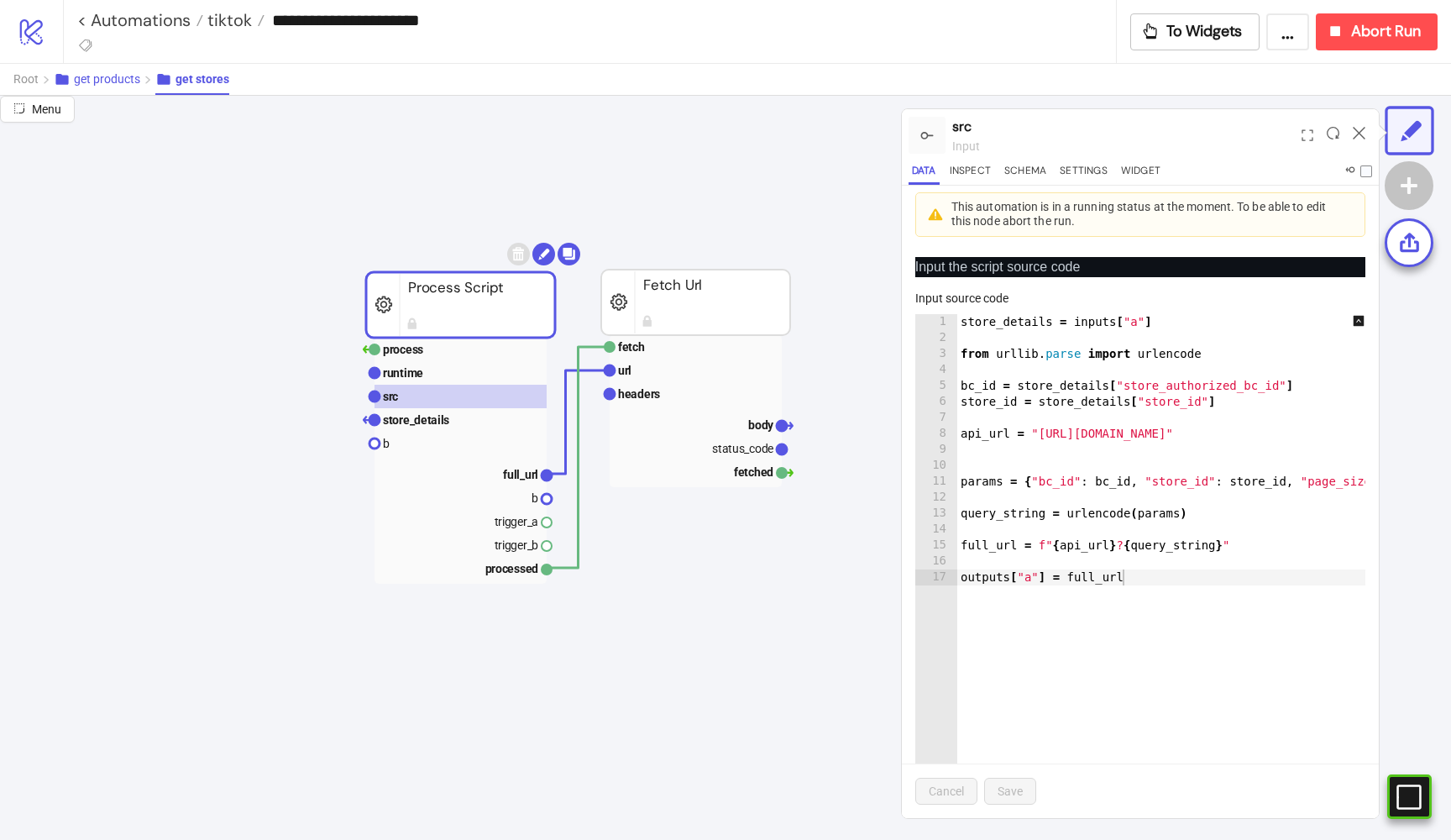
click at [93, 81] on span "get products" at bounding box center [106, 79] width 66 height 13
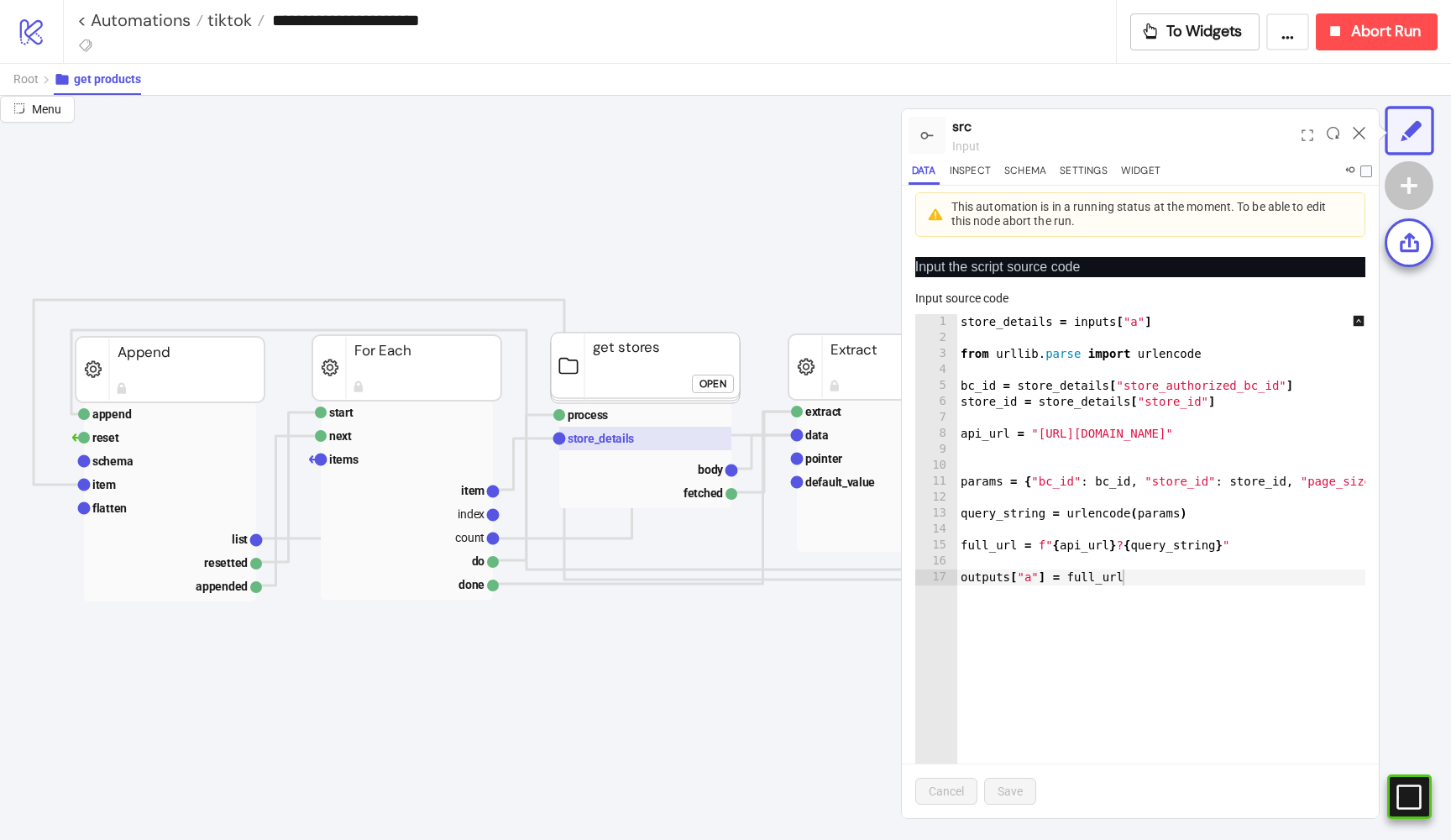
scroll to position [506, 200]
click at [584, 436] on text "store_details" at bounding box center [600, 435] width 66 height 13
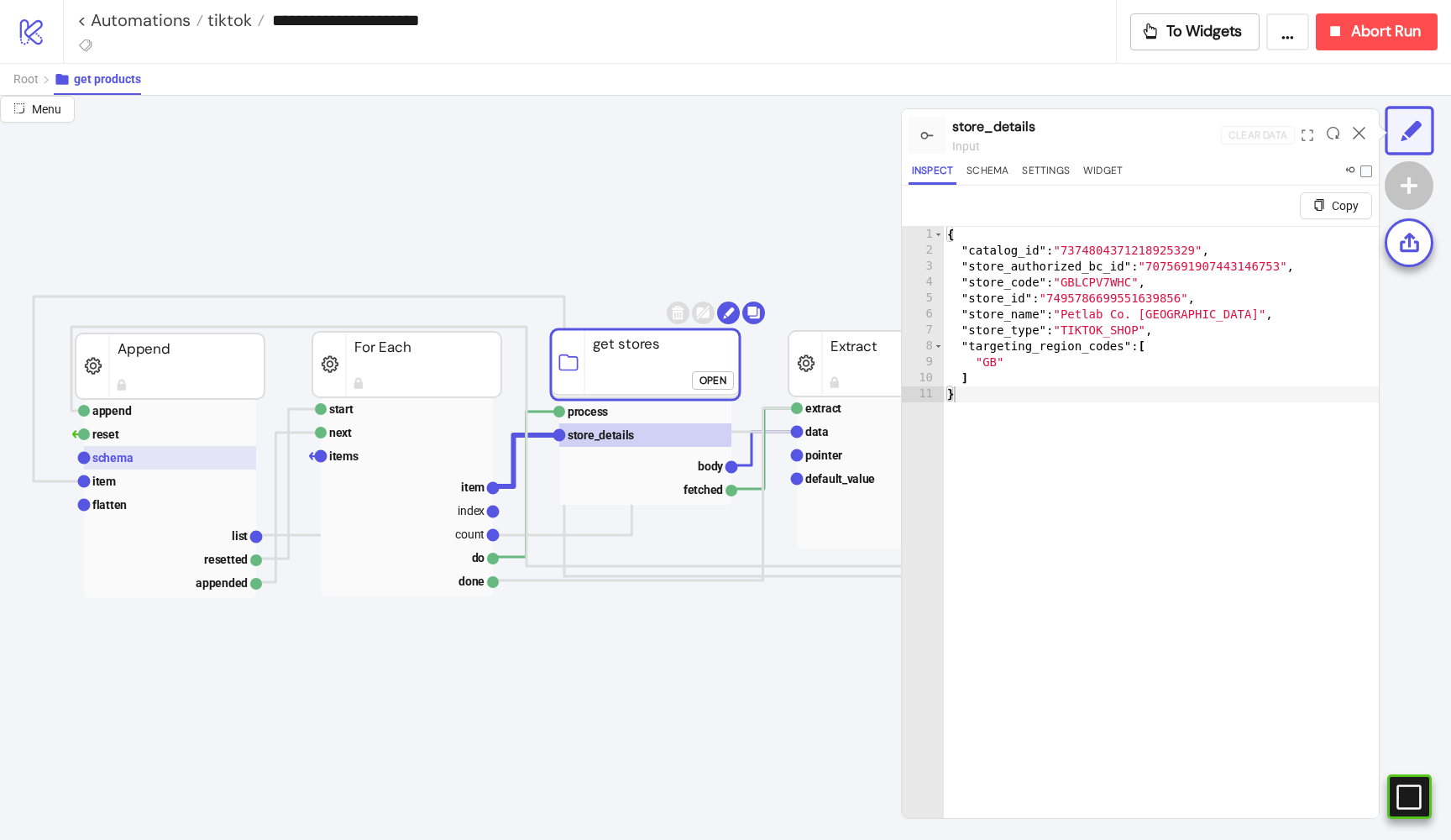
click at [229, 454] on rect at bounding box center [170, 458] width 172 height 24
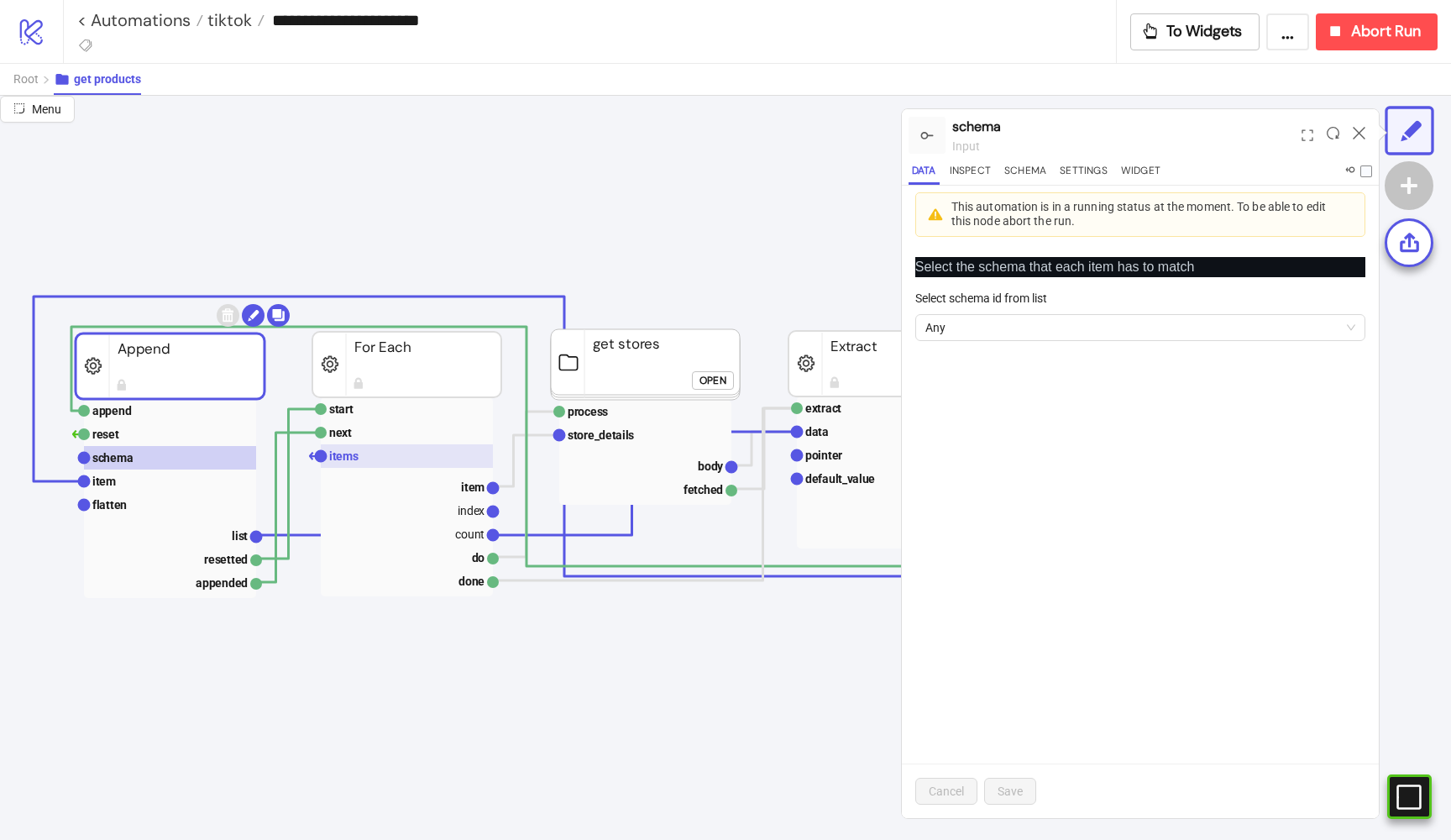
click at [403, 454] on rect at bounding box center [407, 456] width 172 height 24
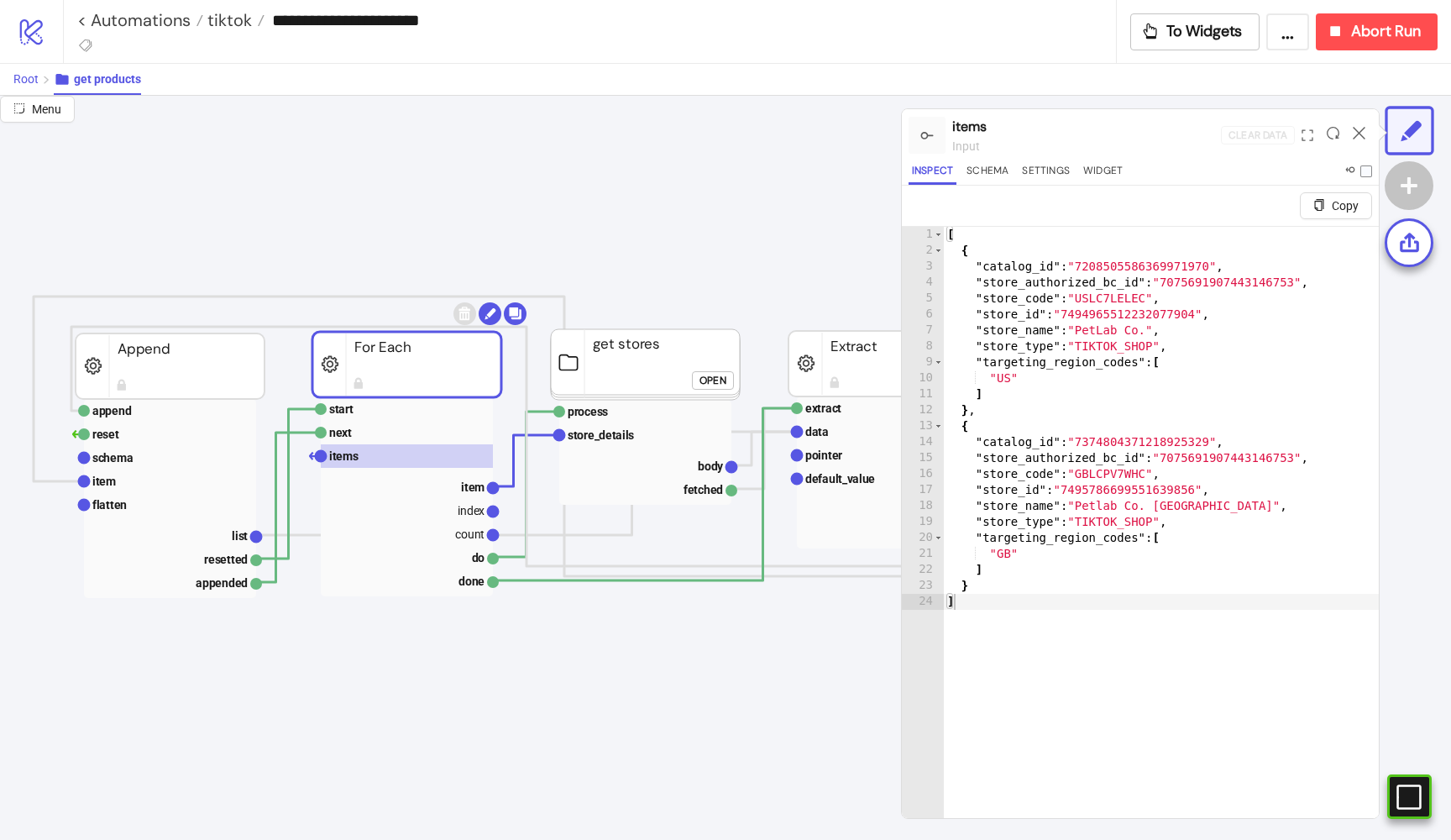
click at [32, 73] on span "Root" at bounding box center [26, 79] width 25 height 13
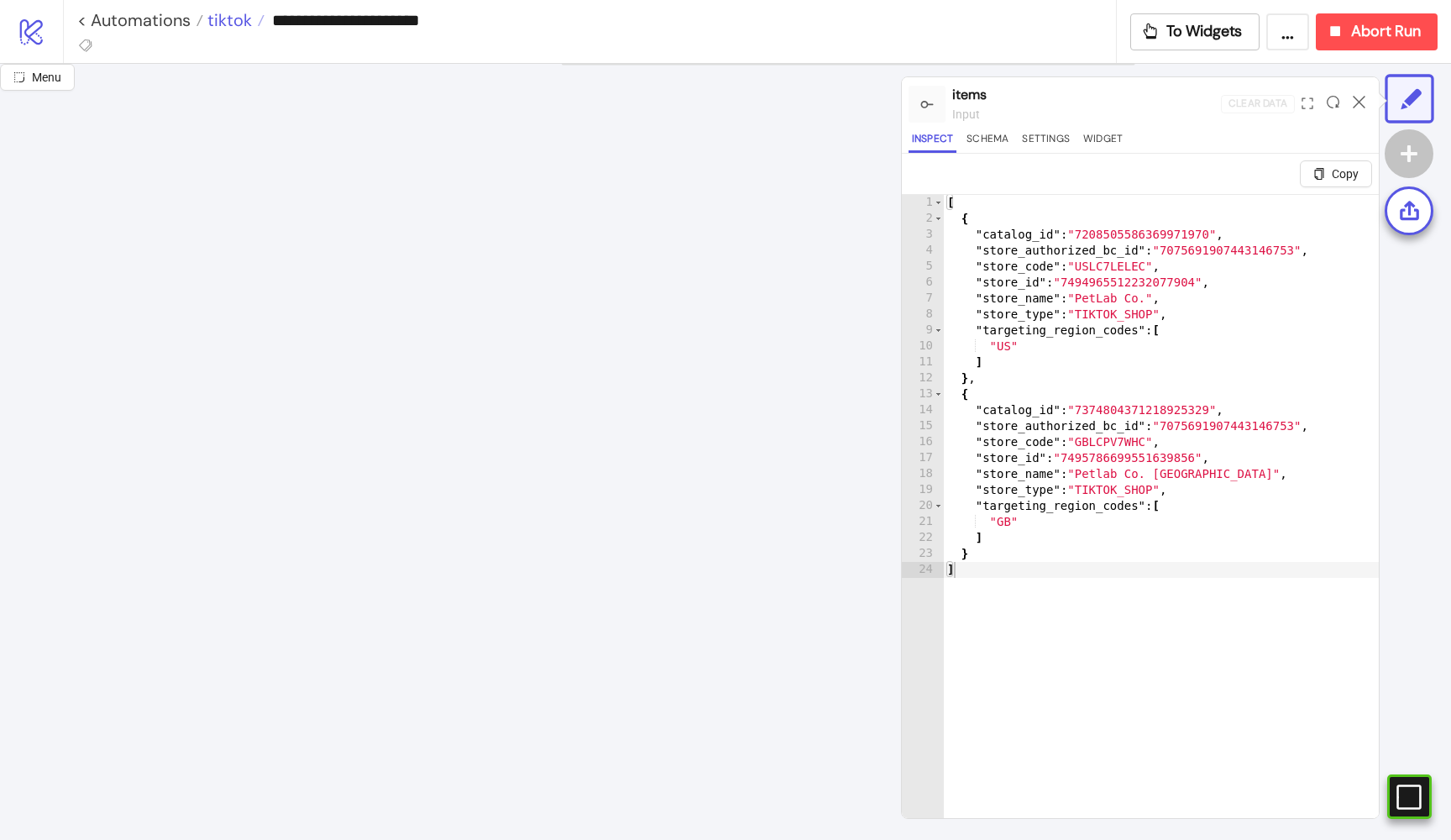
click at [226, 25] on span "tiktok" at bounding box center [227, 20] width 49 height 22
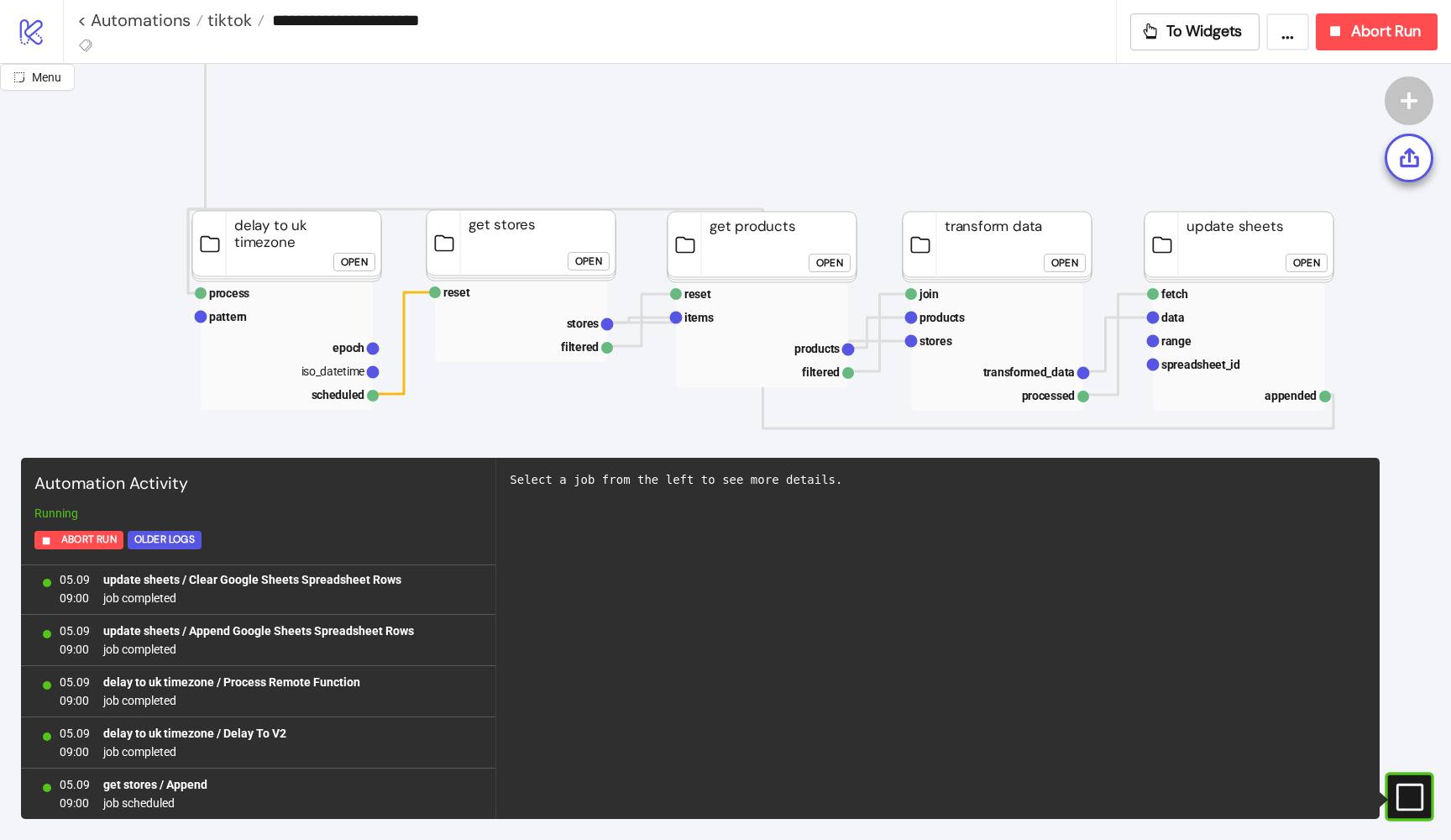
scroll to position [128, 1]
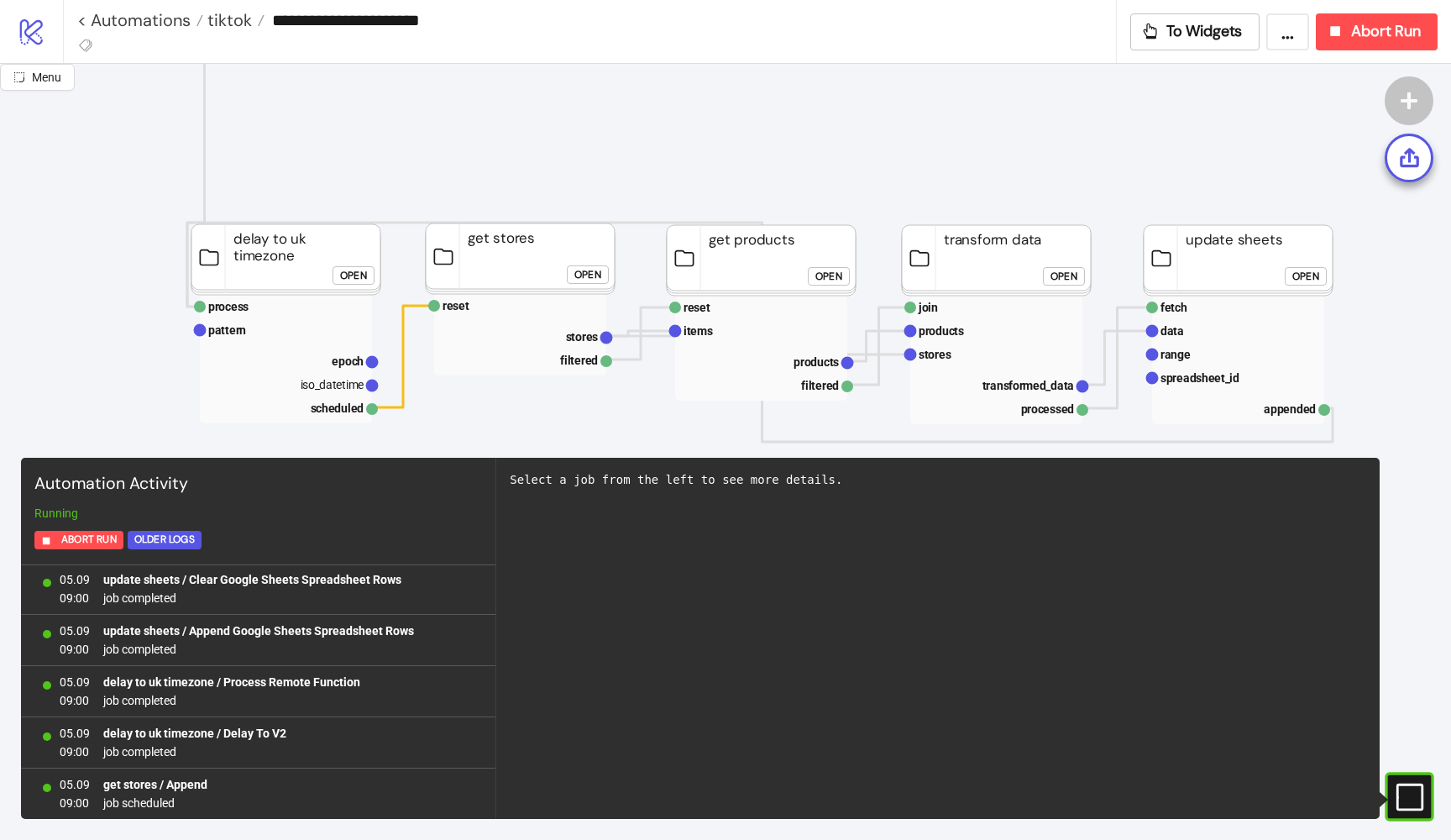
click at [593, 272] on div "Open" at bounding box center [588, 275] width 27 height 19
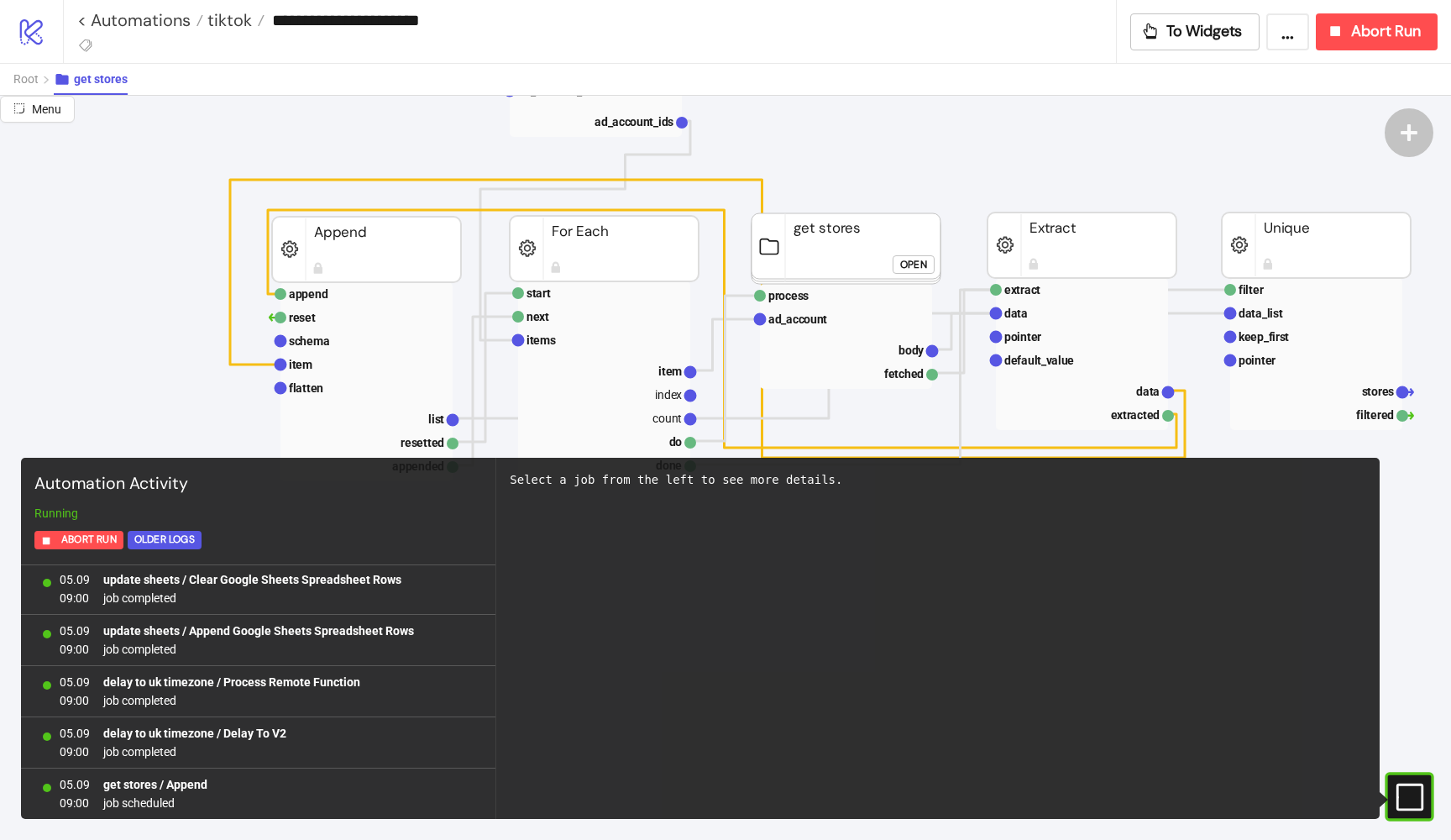
scroll to position [220, 5]
click at [392, 335] on rect at bounding box center [366, 340] width 172 height 24
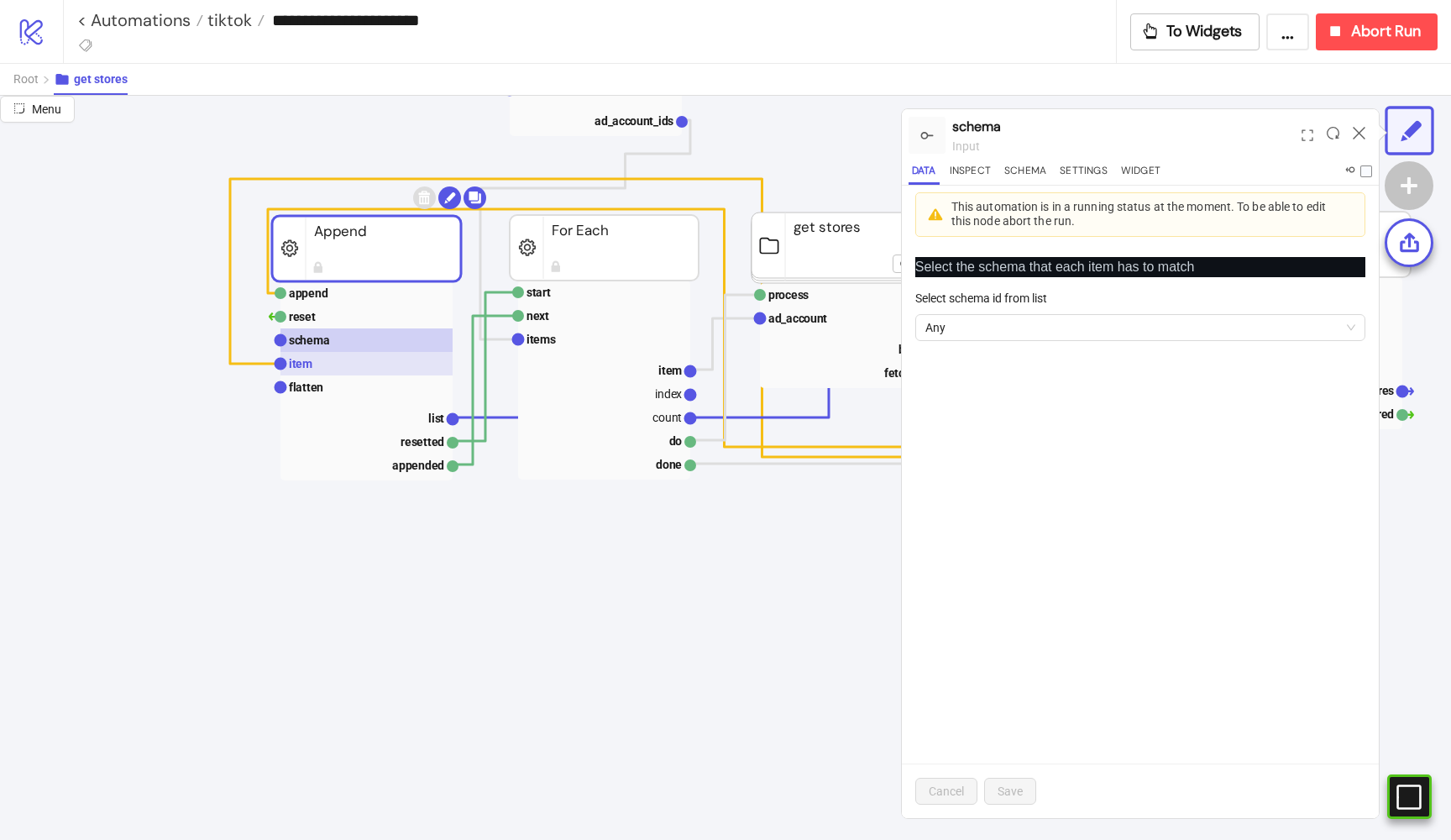
click at [377, 355] on rect at bounding box center [366, 363] width 172 height 24
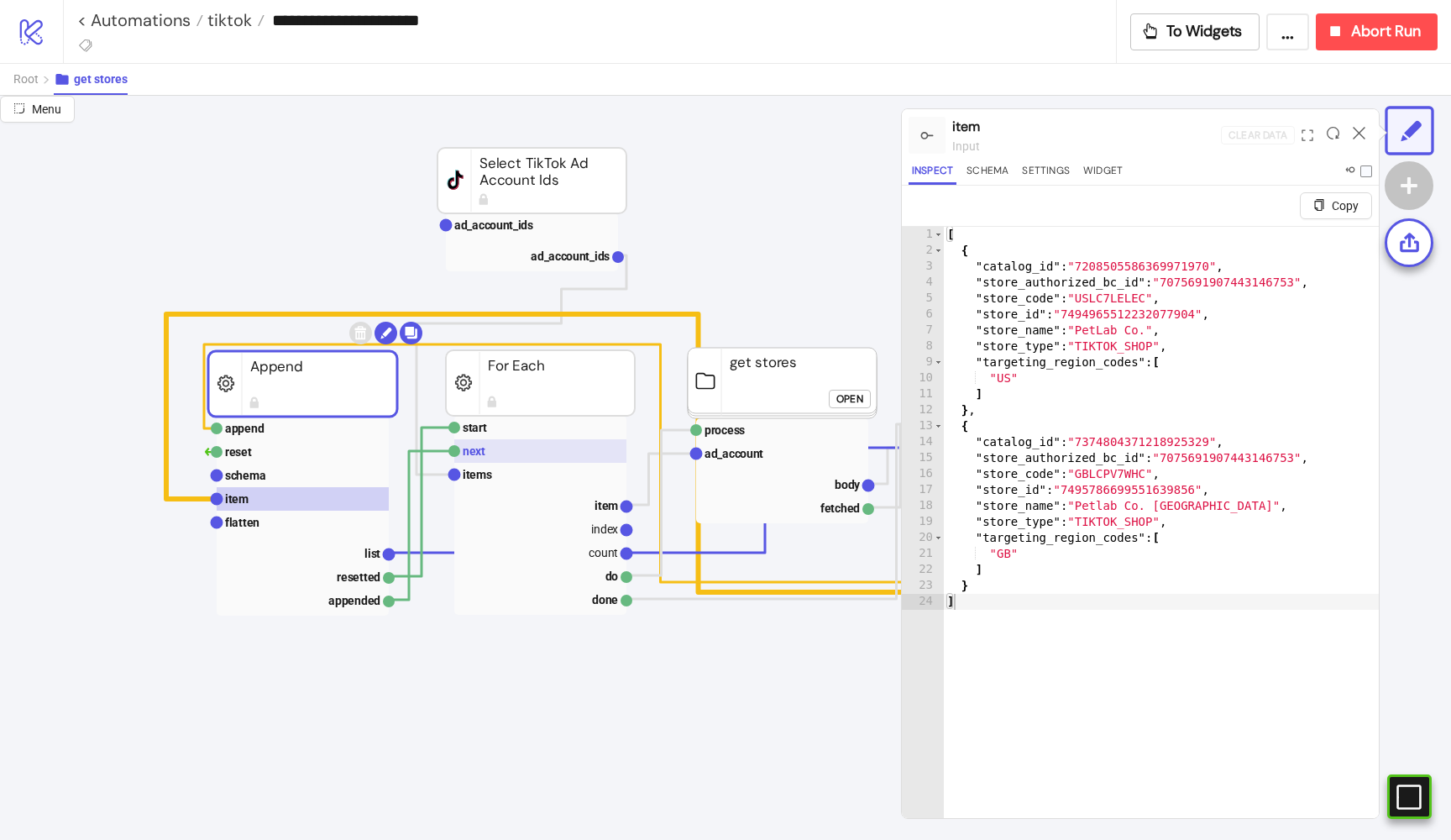
scroll to position [68, 69]
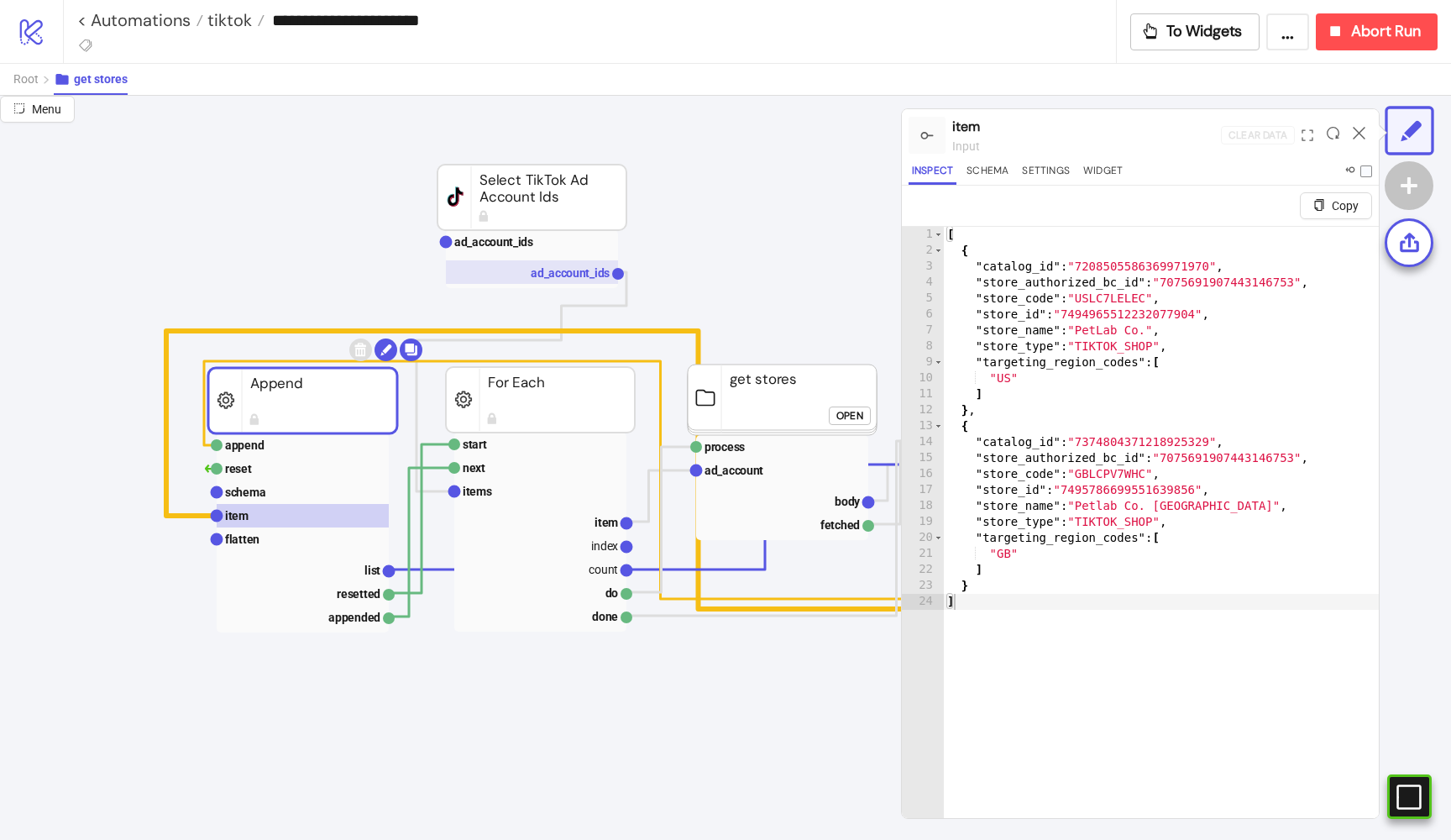
click at [568, 278] on text "ad_account_ids" at bounding box center [570, 273] width 79 height 13
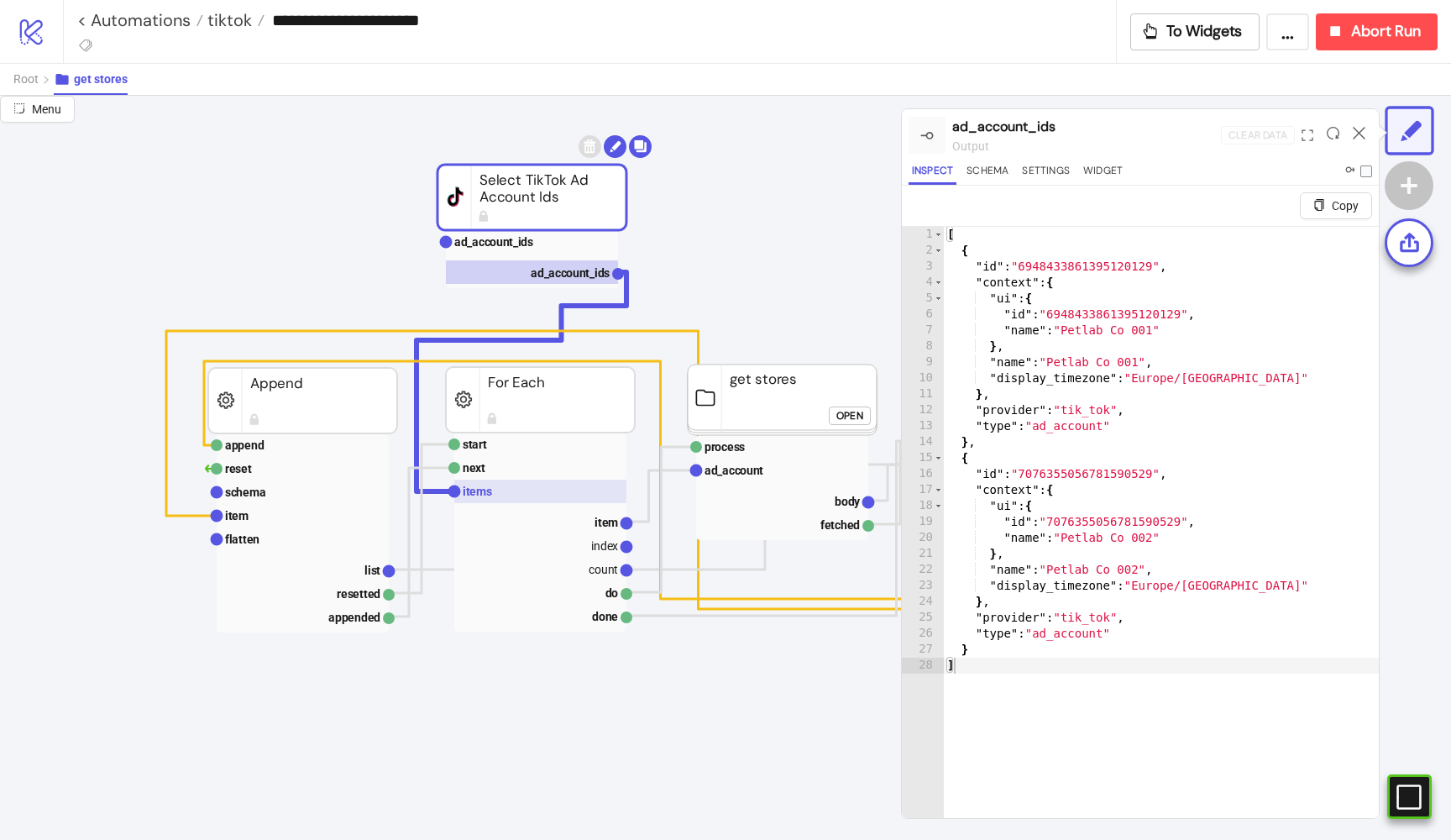
click at [517, 487] on rect at bounding box center [540, 491] width 172 height 24
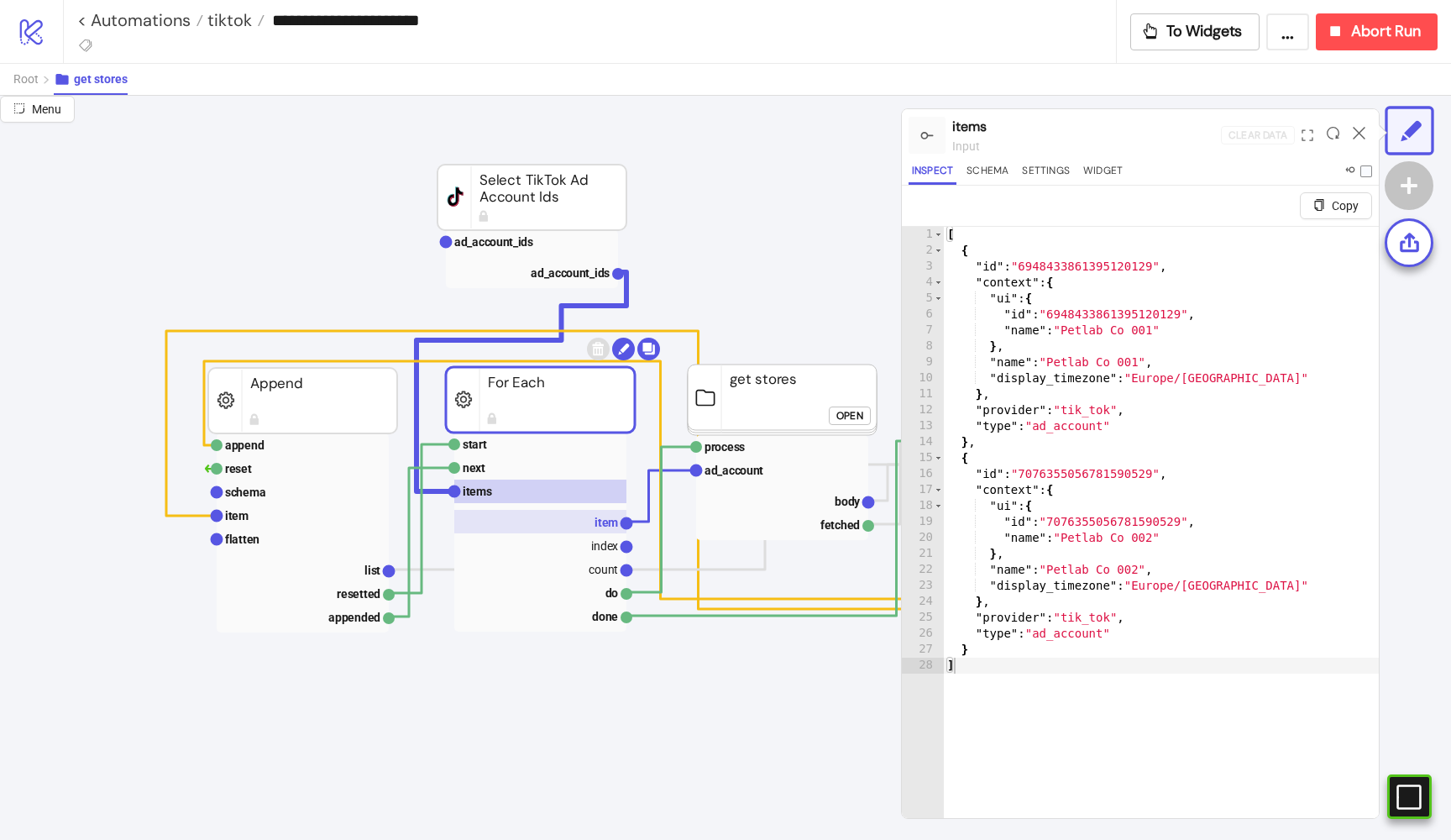
click at [548, 517] on rect at bounding box center [540, 521] width 172 height 24
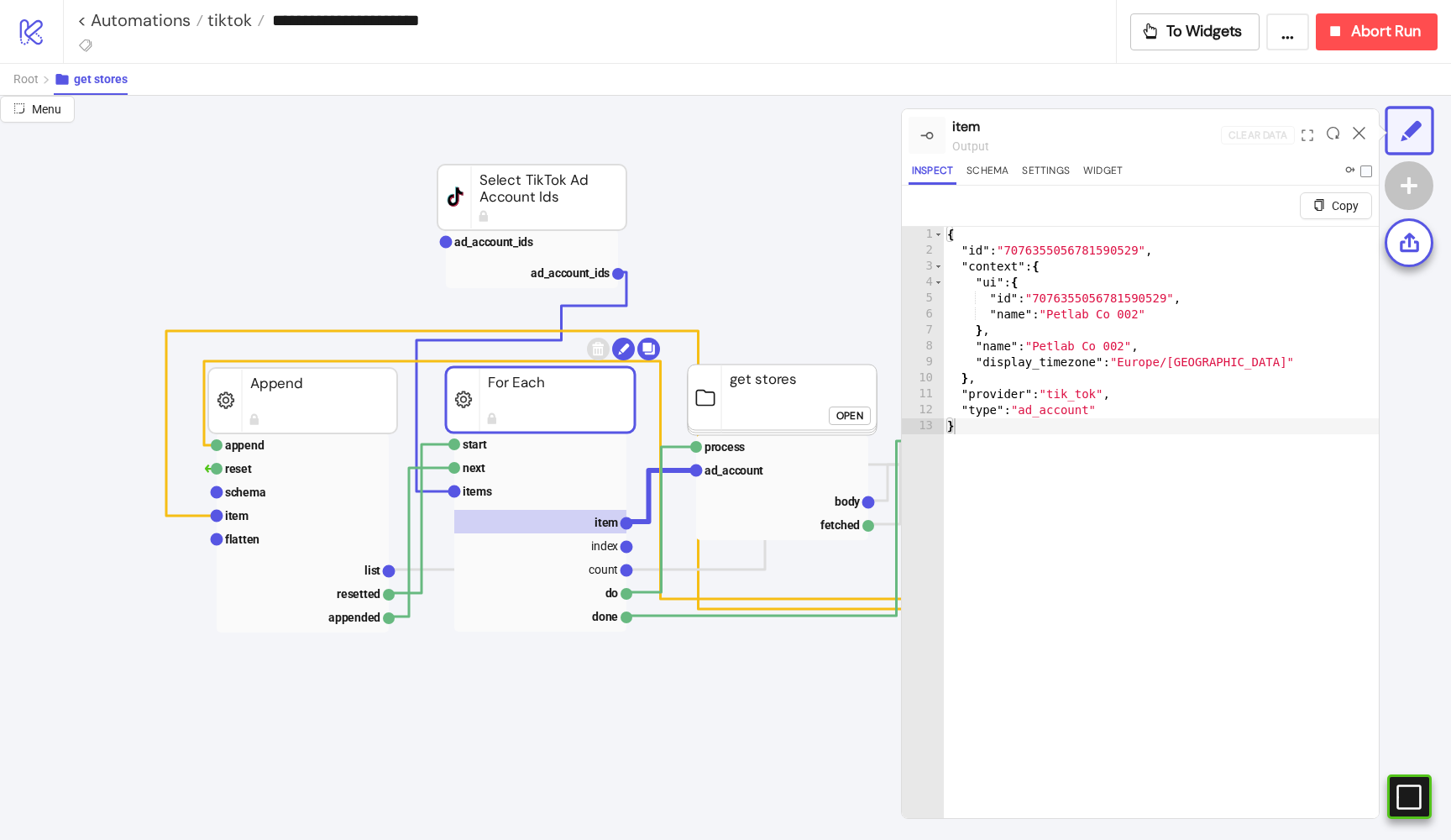
click at [834, 410] on button "Open" at bounding box center [850, 415] width 42 height 18
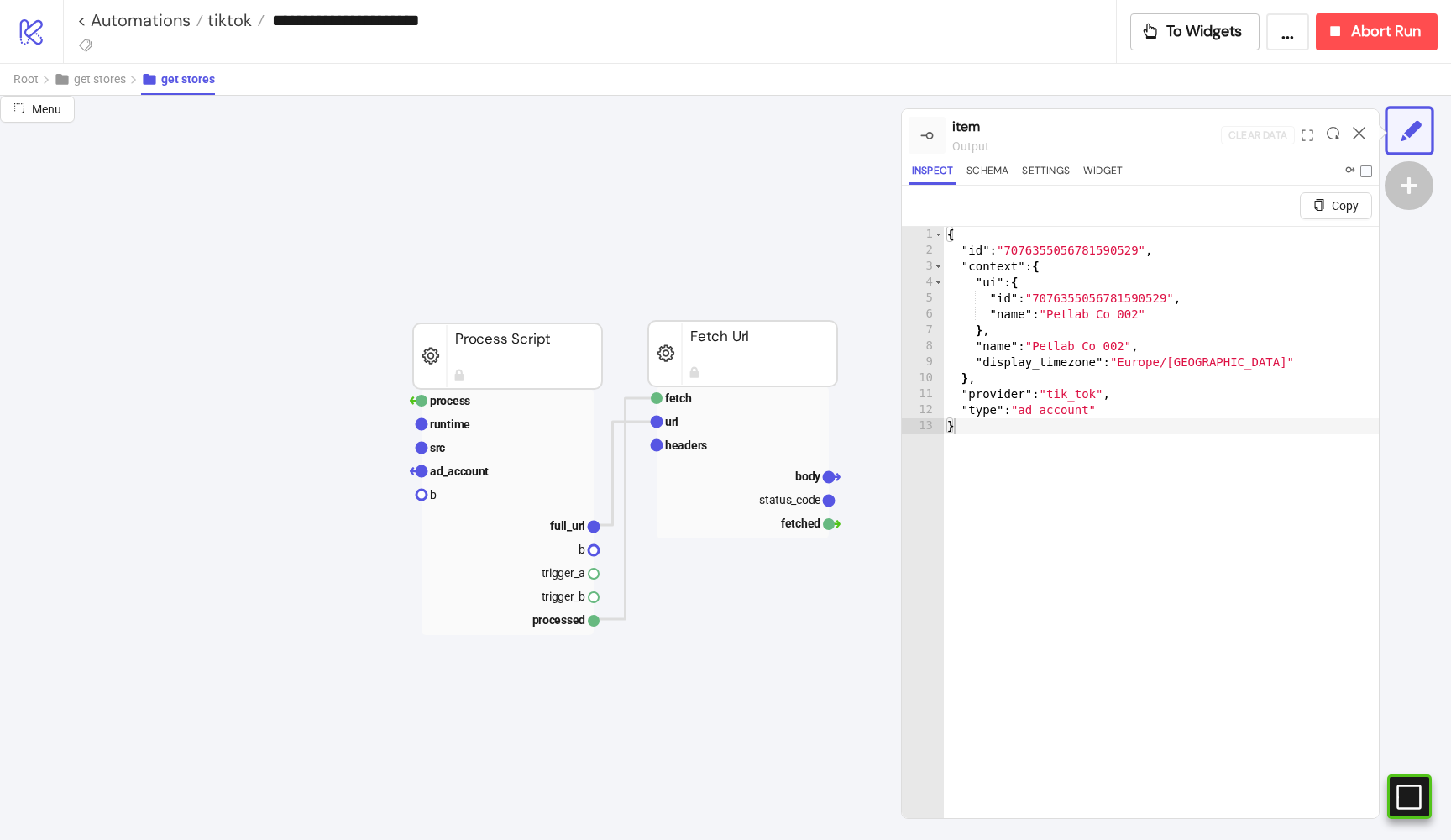
scroll to position [68, 293]
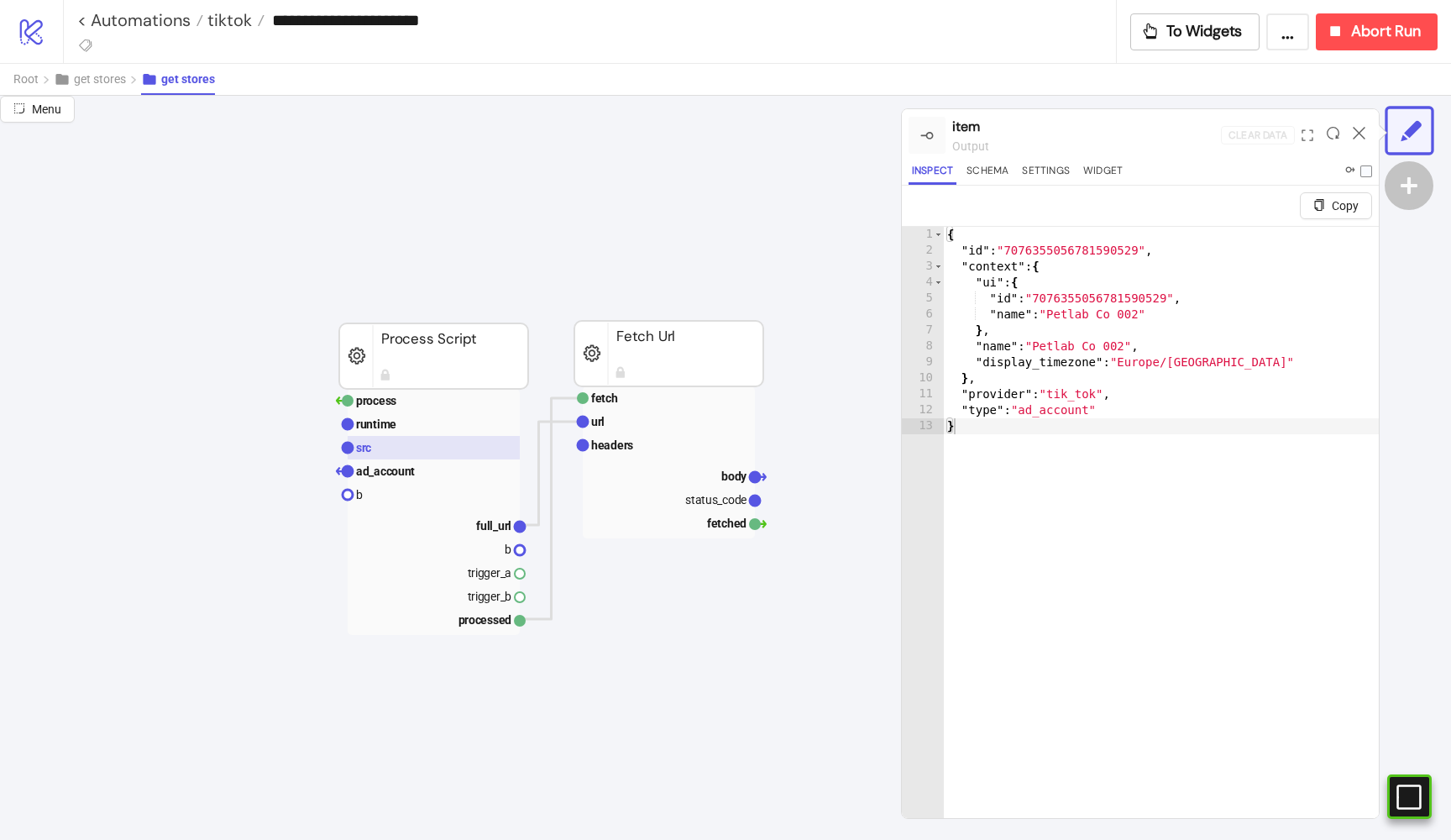
click at [479, 446] on rect at bounding box center [434, 447] width 172 height 24
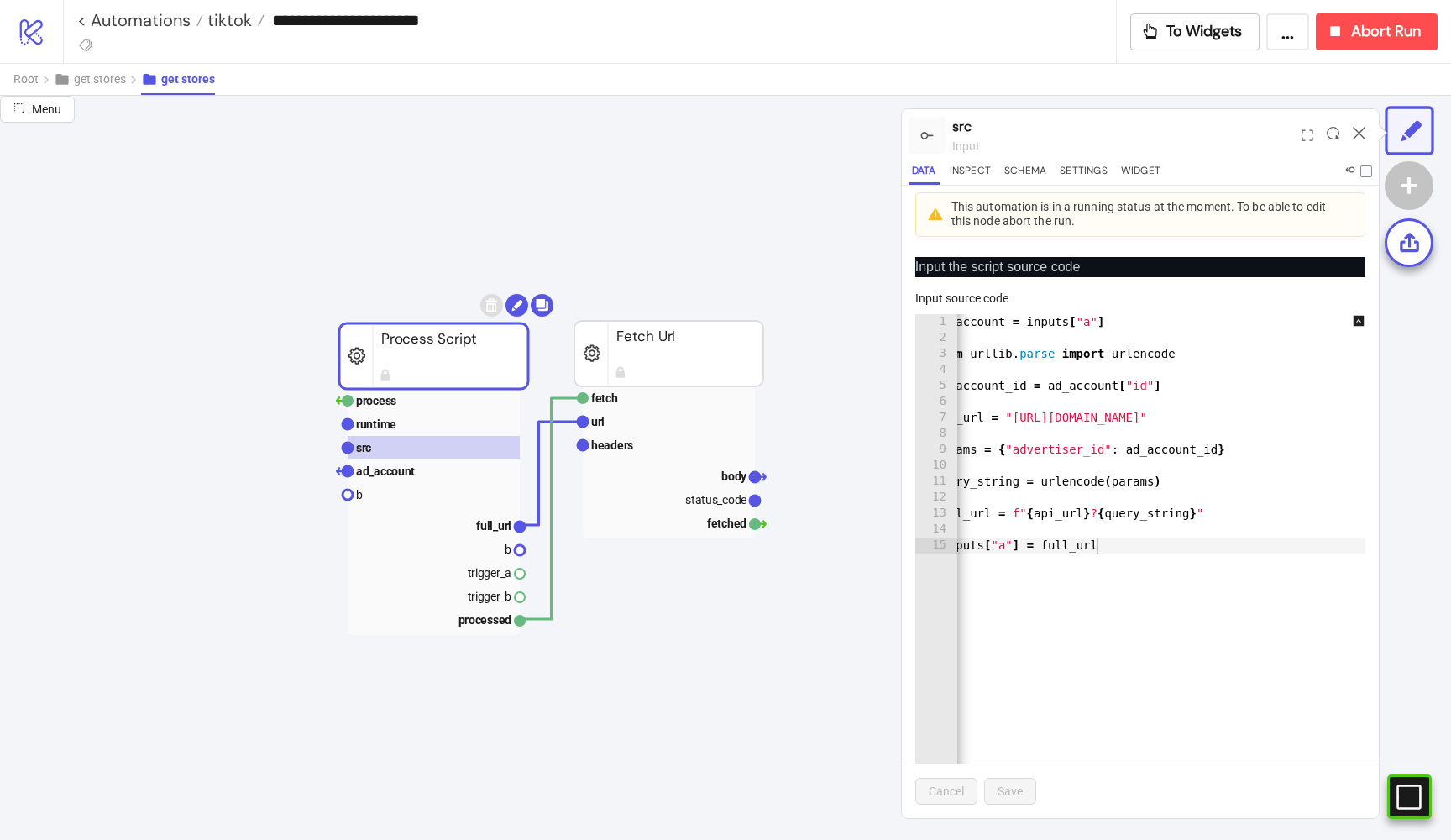
scroll to position [0, 85]
